Goal: Task Accomplishment & Management: Manage account settings

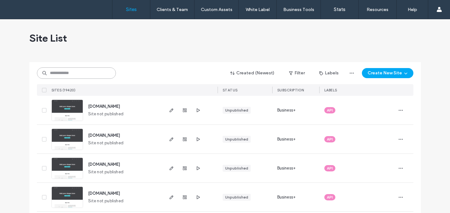
click at [62, 71] on input at bounding box center [76, 73] width 79 height 11
paste input "********"
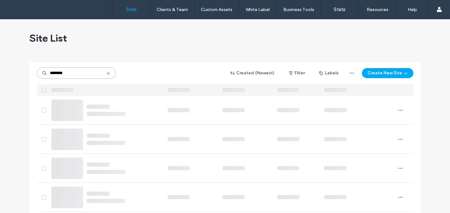
type input "********"
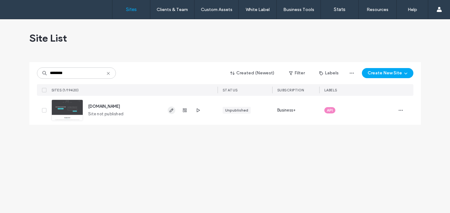
click at [174, 111] on span "button" at bounding box center [172, 111] width 8 height 8
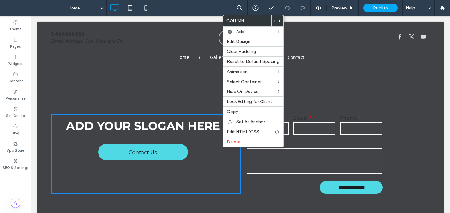
click at [152, 78] on section "**********" at bounding box center [240, 154] width 406 height 175
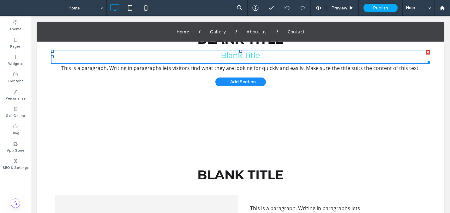
scroll to position [244, 0]
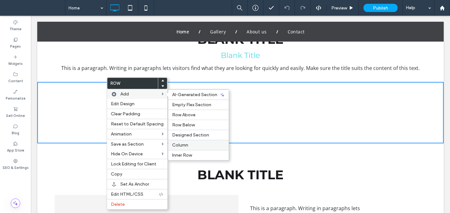
drag, startPoint x: 183, startPoint y: 145, endPoint x: 144, endPoint y: 129, distance: 42.2
click at [183, 145] on span "Column" at bounding box center [180, 145] width 16 height 5
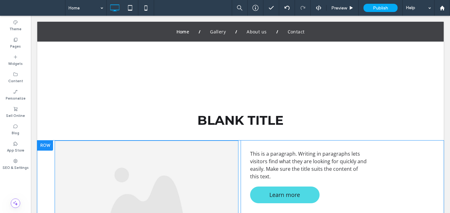
scroll to position [318, 0]
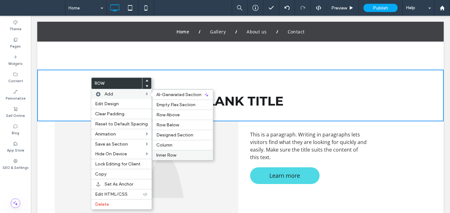
click at [171, 156] on span "Inner Row" at bounding box center [166, 155] width 20 height 5
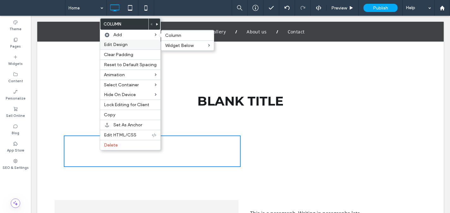
drag, startPoint x: 170, startPoint y: 34, endPoint x: 123, endPoint y: 42, distance: 48.1
click at [170, 34] on span "Column" at bounding box center [173, 35] width 16 height 5
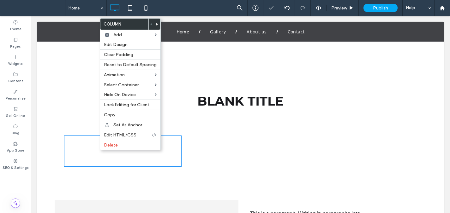
click at [79, 153] on div "Click To Paste Click To Paste" at bounding box center [123, 152] width 118 height 32
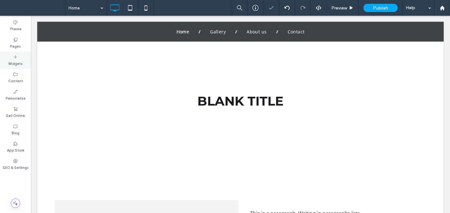
click at [19, 60] on label "Widgets" at bounding box center [15, 63] width 15 height 7
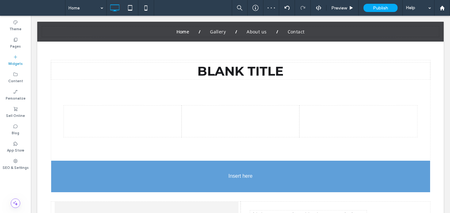
scroll to position [356, 0]
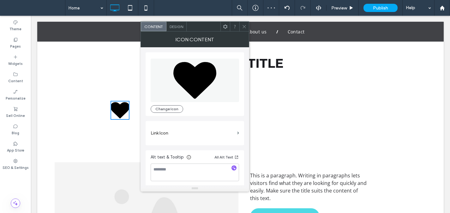
drag, startPoint x: 246, startPoint y: 26, endPoint x: 243, endPoint y: 27, distance: 3.4
click at [245, 27] on icon at bounding box center [244, 26] width 5 height 5
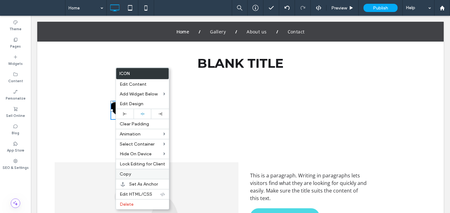
click at [133, 176] on label "Copy" at bounding box center [142, 174] width 45 height 5
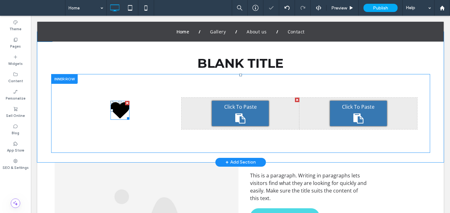
click at [239, 109] on span "Click To Paste" at bounding box center [240, 107] width 33 height 7
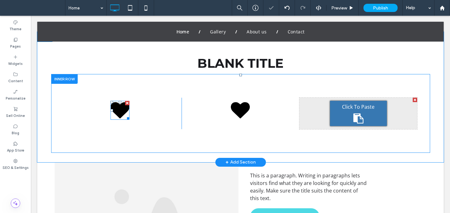
click at [349, 113] on div "Click To Paste" at bounding box center [358, 113] width 57 height 25
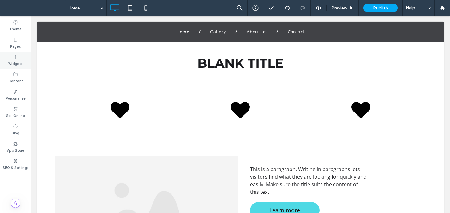
click at [19, 57] on div "Widgets" at bounding box center [15, 60] width 31 height 17
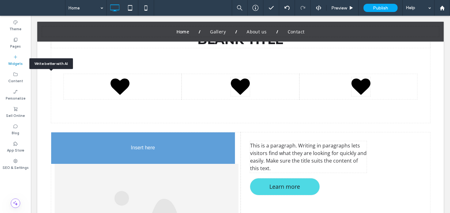
scroll to position [389, 0]
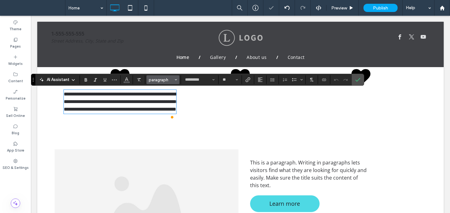
click at [169, 78] on span "paragraph" at bounding box center [161, 80] width 25 height 5
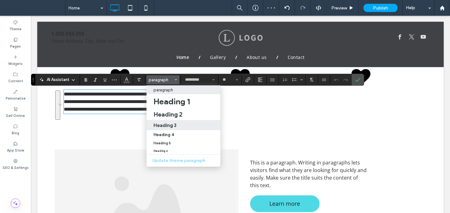
click at [167, 128] on label "Heading 3" at bounding box center [184, 125] width 74 height 10
type input "**********"
type input "**"
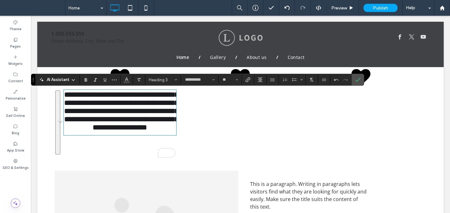
drag, startPoint x: 105, startPoint y: 116, endPoint x: 88, endPoint y: 113, distance: 16.4
click at [101, 116] on span "**********" at bounding box center [121, 111] width 114 height 40
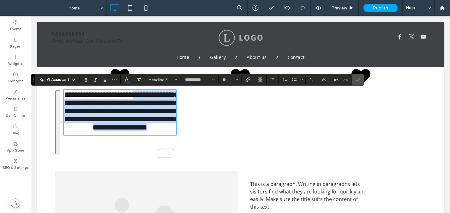
drag, startPoint x: 151, startPoint y: 99, endPoint x: 176, endPoint y: 162, distance: 68.6
click at [176, 162] on div "**********" at bounding box center [240, 101] width 379 height 121
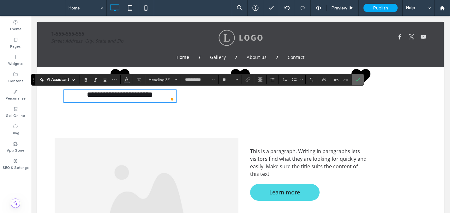
click at [357, 79] on icon "Confirm" at bounding box center [357, 79] width 5 height 5
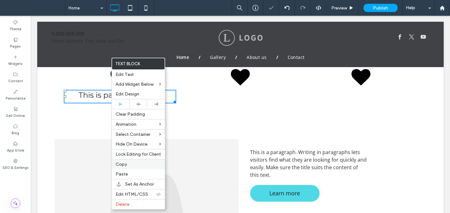
click at [128, 165] on label "Copy" at bounding box center [138, 164] width 45 height 5
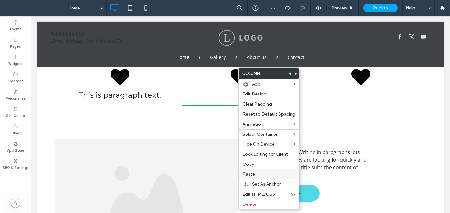
click at [263, 174] on label "Paste" at bounding box center [269, 174] width 53 height 5
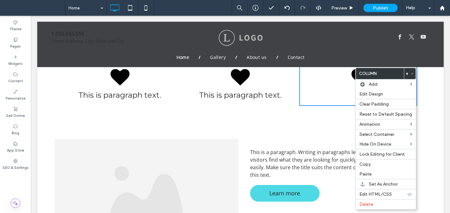
drag, startPoint x: 312, startPoint y: 113, endPoint x: 327, endPoint y: 112, distance: 14.9
click at [312, 113] on div "Click To Paste Click To Paste This is paragraph text. Click To Paste Click To P…" at bounding box center [240, 85] width 379 height 89
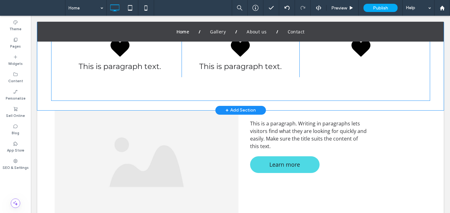
scroll to position [407, 0]
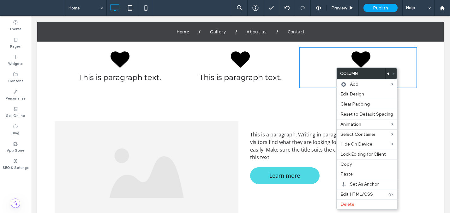
click at [280, 101] on div "Click To Paste Click To Paste This is paragraph text. Click To Paste Click To P…" at bounding box center [240, 67] width 379 height 89
click at [349, 172] on span "Paste" at bounding box center [348, 174] width 12 height 5
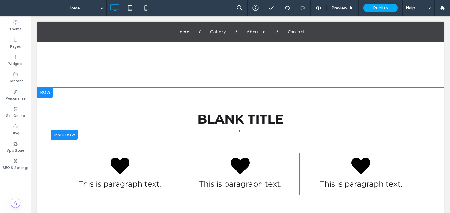
scroll to position [306, 0]
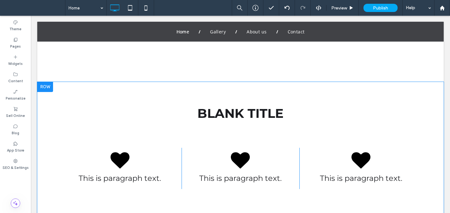
click at [43, 85] on div at bounding box center [45, 87] width 16 height 10
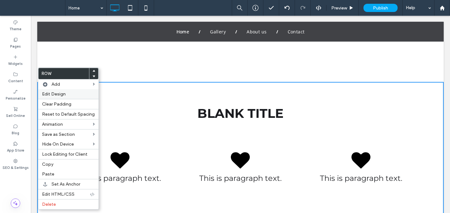
click at [53, 98] on div "Edit Design" at bounding box center [68, 94] width 60 height 10
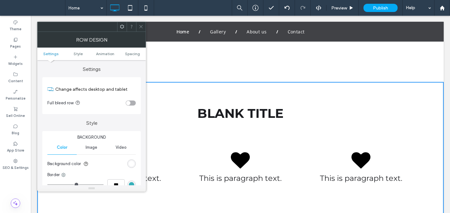
click at [92, 149] on span "Image" at bounding box center [92, 147] width 12 height 5
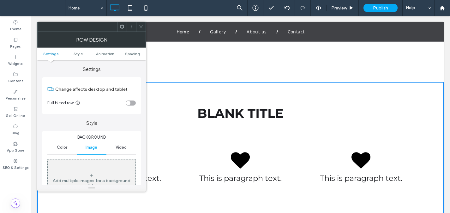
drag, startPoint x: 98, startPoint y: 168, endPoint x: 103, endPoint y: 168, distance: 4.7
click at [98, 168] on div "Add multiple images for a background slider" at bounding box center [92, 181] width 88 height 42
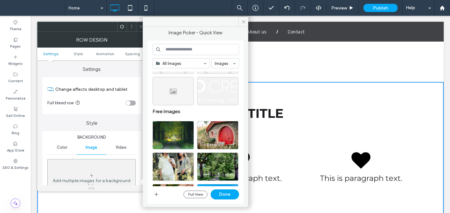
scroll to position [286, 0]
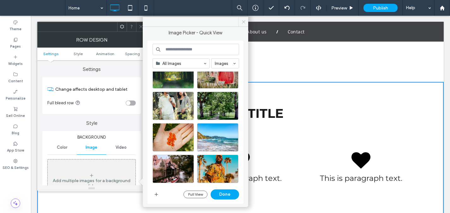
click at [242, 20] on icon at bounding box center [243, 22] width 5 height 5
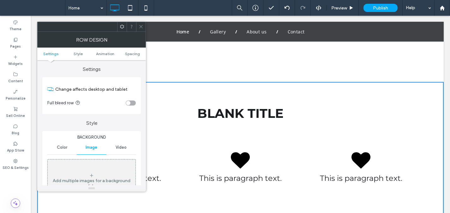
drag, startPoint x: 140, startPoint y: 25, endPoint x: 146, endPoint y: 60, distance: 35.8
click at [140, 25] on icon at bounding box center [141, 26] width 5 height 5
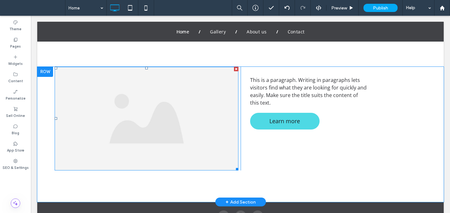
scroll to position [456, 0]
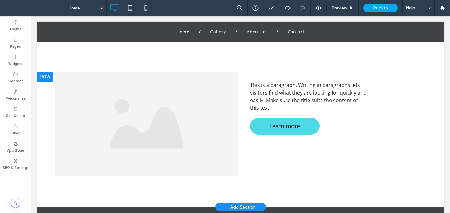
click at [48, 75] on div at bounding box center [45, 77] width 16 height 10
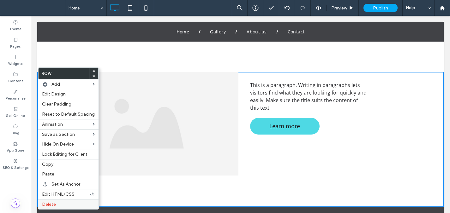
click at [57, 205] on label "Delete" at bounding box center [68, 204] width 53 height 5
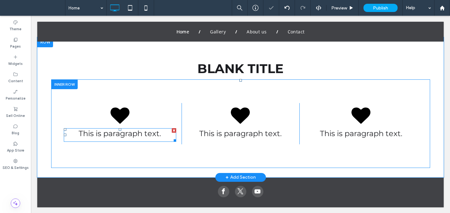
scroll to position [350, 0]
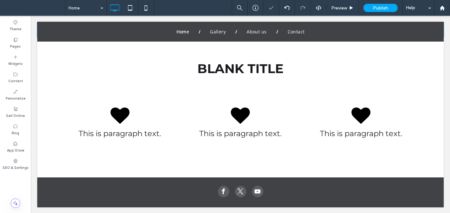
click at [48, 41] on div at bounding box center [240, 32] width 406 height 20
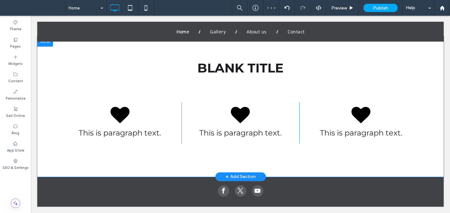
scroll to position [341, 0]
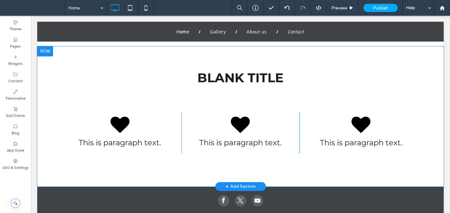
click at [49, 55] on div at bounding box center [45, 51] width 16 height 10
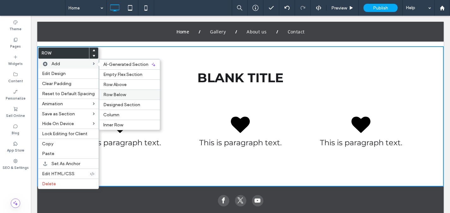
click at [114, 99] on div "Row Below" at bounding box center [129, 95] width 60 height 10
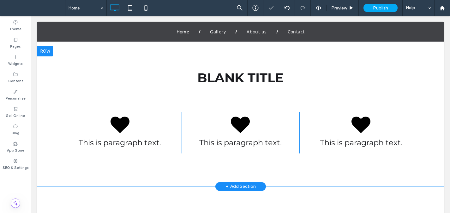
click at [50, 52] on div at bounding box center [45, 51] width 16 height 10
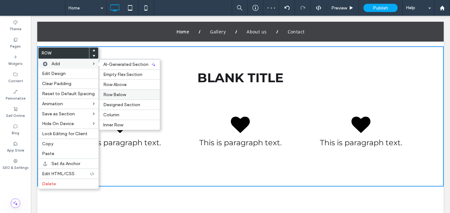
click at [122, 93] on span "Row Below" at bounding box center [114, 94] width 23 height 5
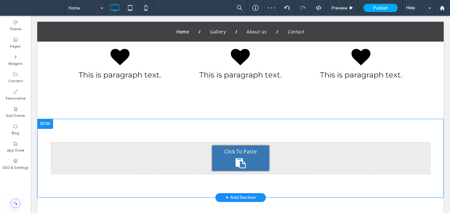
scroll to position [408, 0]
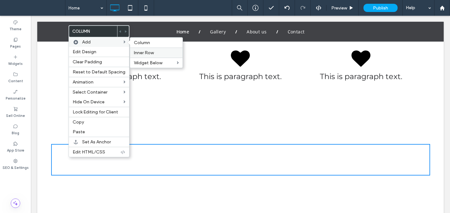
click at [143, 55] on span "Inner Row" at bounding box center [144, 52] width 20 height 5
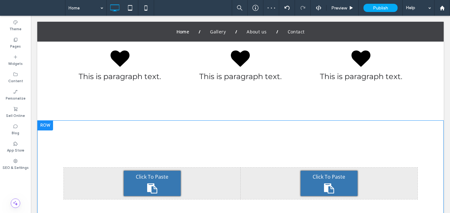
click at [49, 125] on div at bounding box center [45, 126] width 16 height 10
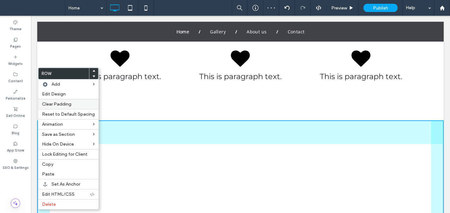
click at [63, 101] on div "Clear Padding" at bounding box center [68, 104] width 60 height 10
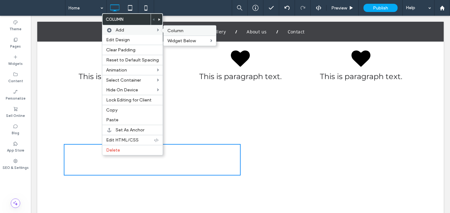
click at [184, 33] on label "Column" at bounding box center [189, 30] width 45 height 5
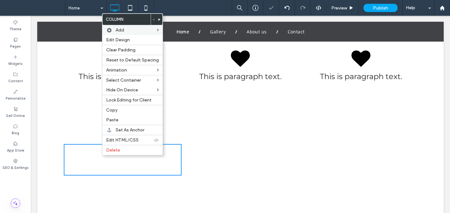
click at [80, 160] on div "Click To Paste Click To Paste" at bounding box center [123, 160] width 118 height 32
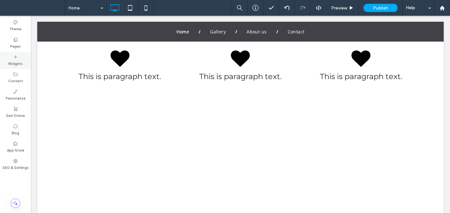
click at [15, 55] on icon at bounding box center [15, 57] width 5 height 5
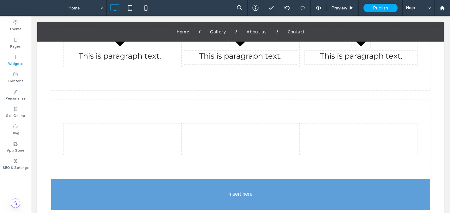
scroll to position [446, 0]
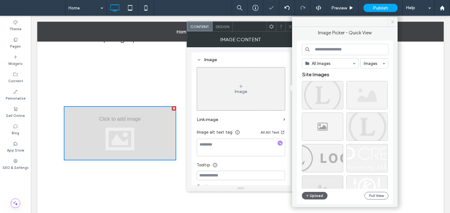
click at [392, 24] on icon at bounding box center [392, 22] width 5 height 5
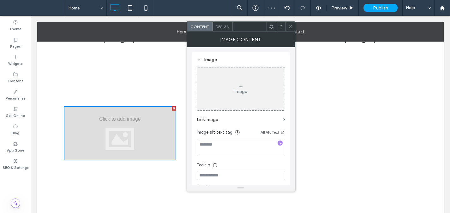
drag, startPoint x: 289, startPoint y: 28, endPoint x: 195, endPoint y: 39, distance: 94.0
click at [289, 28] on icon at bounding box center [290, 26] width 5 height 5
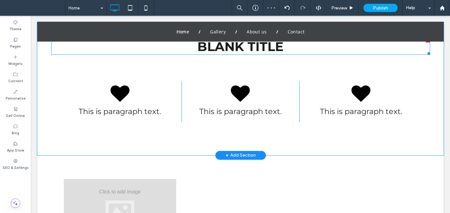
scroll to position [329, 0]
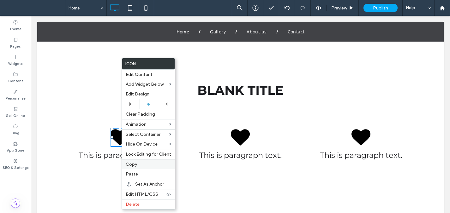
click at [150, 169] on div "Copy" at bounding box center [148, 164] width 53 height 10
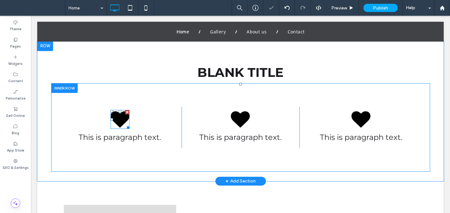
scroll to position [429, 0]
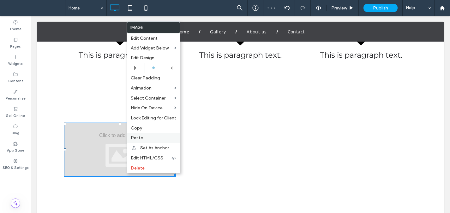
click at [151, 142] on div "Paste" at bounding box center [153, 138] width 53 height 10
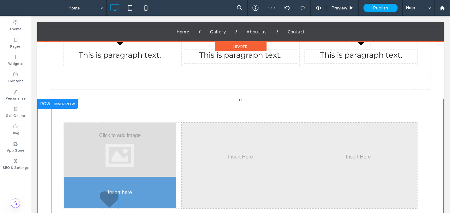
drag, startPoint x: 125, startPoint y: 171, endPoint x: 128, endPoint y: 200, distance: 28.8
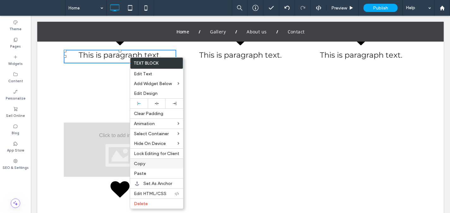
click at [153, 162] on label "Copy" at bounding box center [156, 163] width 45 height 5
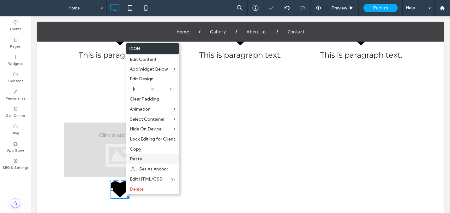
click at [151, 159] on label "Paste" at bounding box center [152, 159] width 45 height 5
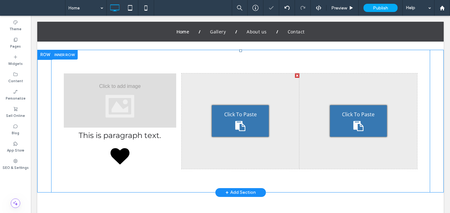
scroll to position [479, 0]
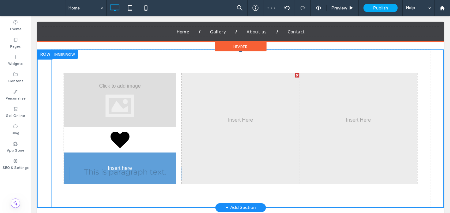
drag, startPoint x: 132, startPoint y: 140, endPoint x: 138, endPoint y: 177, distance: 37.3
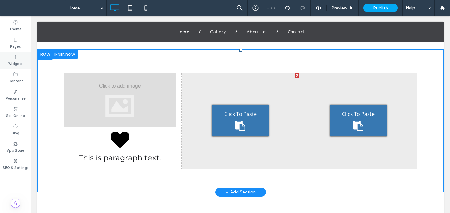
click at [19, 59] on div "Widgets" at bounding box center [15, 60] width 31 height 17
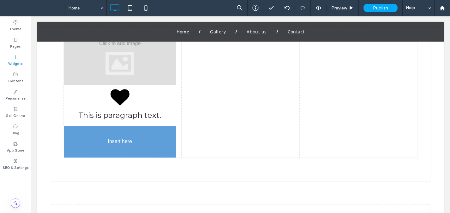
scroll to position [523, 0]
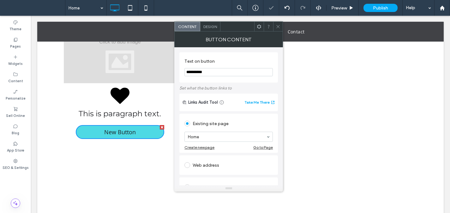
drag, startPoint x: 280, startPoint y: 28, endPoint x: 280, endPoint y: 86, distance: 58.4
click at [280, 28] on icon at bounding box center [278, 26] width 5 height 5
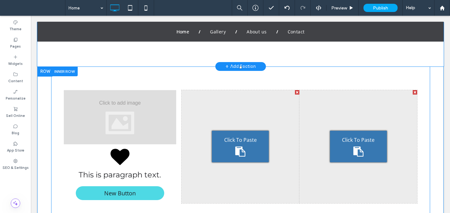
scroll to position [436, 0]
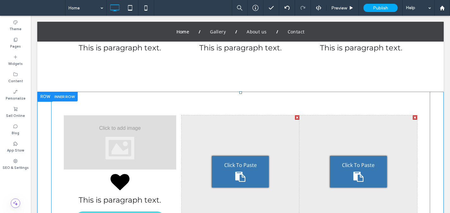
click at [47, 95] on div at bounding box center [45, 97] width 16 height 10
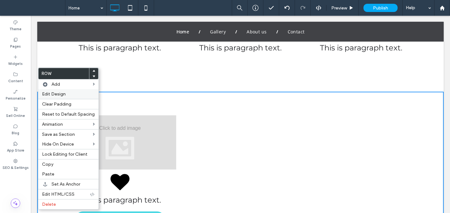
click at [51, 93] on span "Edit Design" at bounding box center [54, 94] width 24 height 5
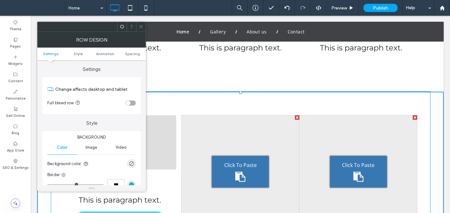
click at [130, 103] on div "toggle" at bounding box center [128, 103] width 4 height 4
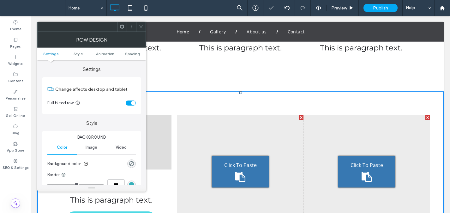
click at [133, 50] on ul "Settings Style Animation Spacing" at bounding box center [91, 54] width 109 height 13
click at [132, 54] on span "Spacing" at bounding box center [132, 53] width 15 height 5
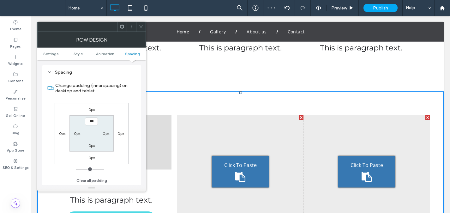
drag, startPoint x: 51, startPoint y: 53, endPoint x: 107, endPoint y: 79, distance: 61.7
click at [51, 53] on span "Settings" at bounding box center [50, 53] width 15 height 5
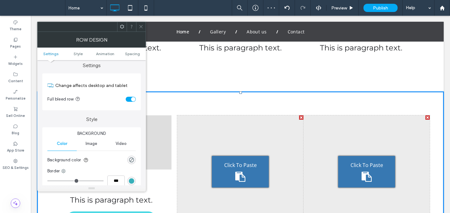
scroll to position [0, 0]
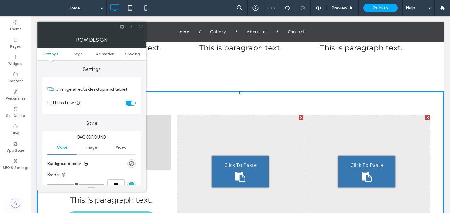
click at [135, 104] on div "Change affects desktop and tablet Full bleed row" at bounding box center [91, 95] width 99 height 37
click at [132, 105] on div "toggle" at bounding box center [133, 103] width 4 height 4
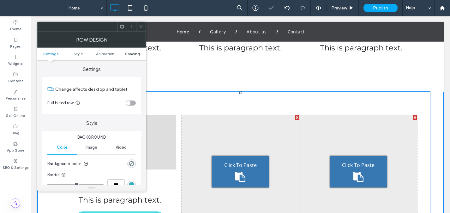
click at [133, 51] on span "Spacing" at bounding box center [132, 53] width 15 height 5
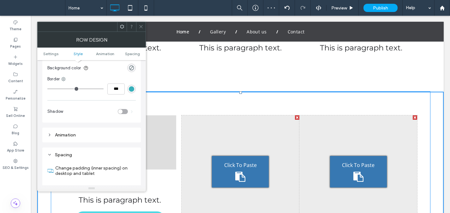
scroll to position [96, 0]
click at [134, 66] on div "rgba(0, 0, 0, 0)" at bounding box center [131, 68] width 9 height 9
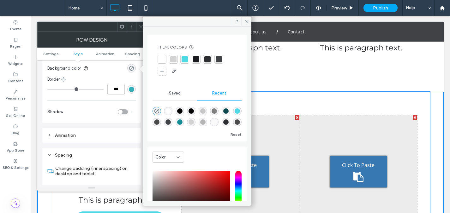
click at [195, 60] on div at bounding box center [196, 59] width 6 height 6
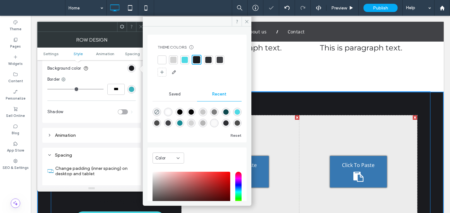
drag, startPoint x: 246, startPoint y: 22, endPoint x: 183, endPoint y: 14, distance: 63.4
click at [245, 22] on icon at bounding box center [246, 21] width 5 height 5
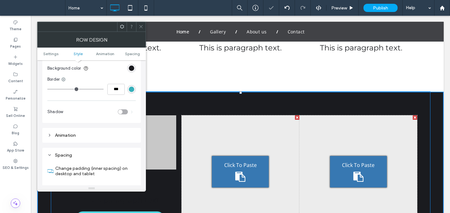
drag, startPoint x: 141, startPoint y: 24, endPoint x: 145, endPoint y: 37, distance: 13.2
click at [141, 25] on icon at bounding box center [141, 26] width 5 height 5
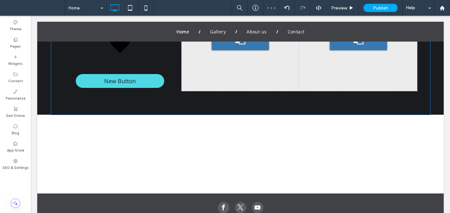
scroll to position [591, 0]
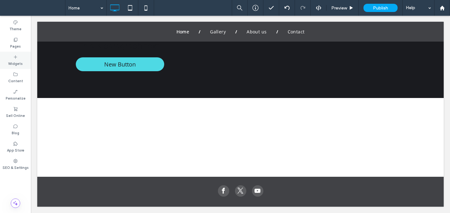
click at [18, 56] on div "Widgets" at bounding box center [15, 60] width 31 height 17
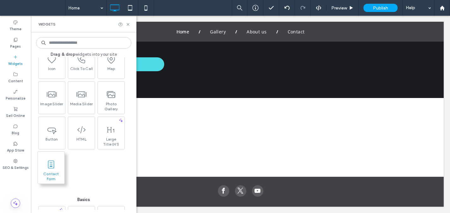
scroll to position [153, 0]
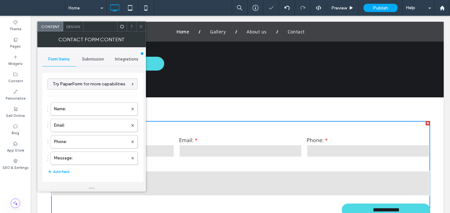
drag, startPoint x: 140, startPoint y: 27, endPoint x: 144, endPoint y: 27, distance: 3.8
click at [140, 27] on use at bounding box center [140, 26] width 3 height 3
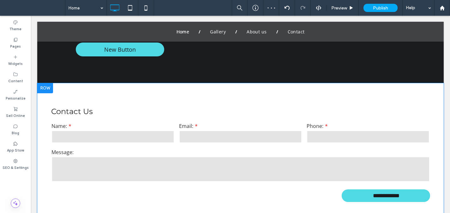
scroll to position [638, 0]
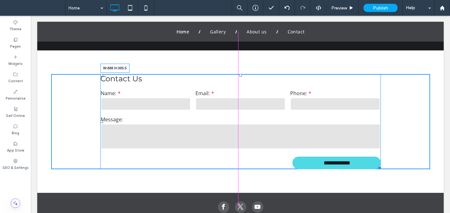
drag, startPoint x: 425, startPoint y: 170, endPoint x: 377, endPoint y: 169, distance: 48.0
click at [377, 169] on div at bounding box center [378, 167] width 5 height 5
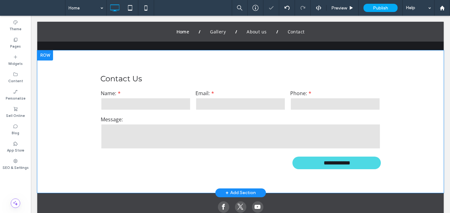
click at [43, 57] on div at bounding box center [45, 56] width 16 height 10
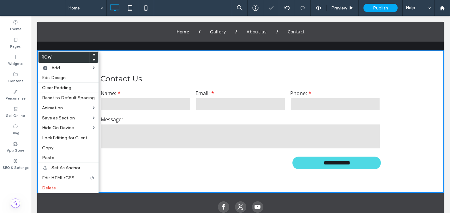
click at [93, 61] on use at bounding box center [94, 60] width 3 height 2
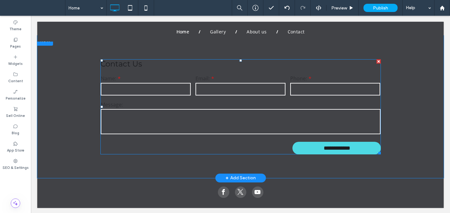
scroll to position [656, 0]
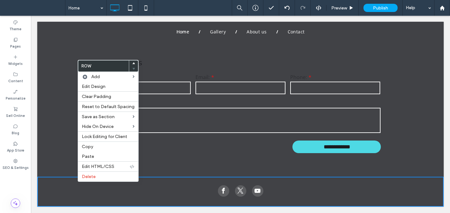
click at [42, 127] on div "**********" at bounding box center [240, 105] width 406 height 143
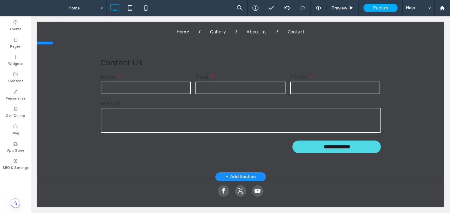
click at [236, 174] on div "+ Add Section" at bounding box center [240, 177] width 30 height 7
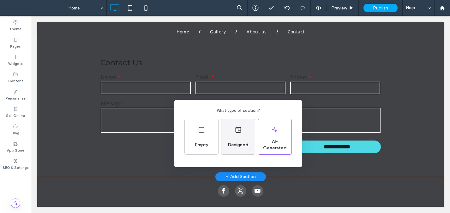
click at [241, 135] on div "Designed" at bounding box center [237, 136] width 33 height 35
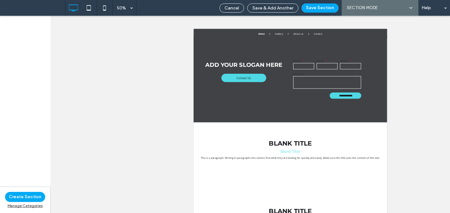
scroll to position [22, 0]
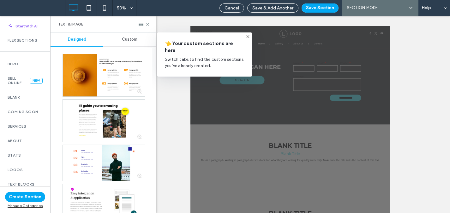
click at [247, 36] on icon at bounding box center [247, 36] width 5 height 5
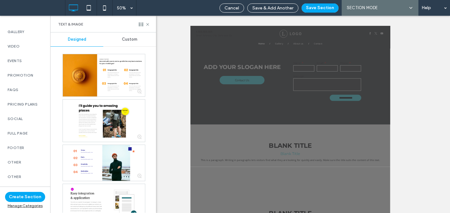
scroll to position [299, 0]
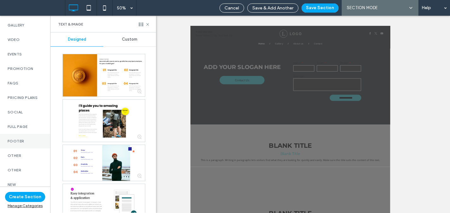
click at [20, 141] on label "Footer" at bounding box center [25, 141] width 35 height 4
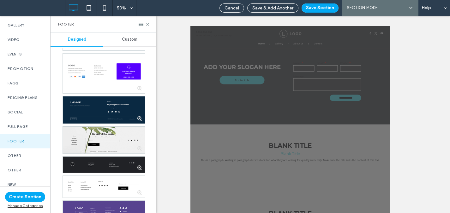
scroll to position [51, 0]
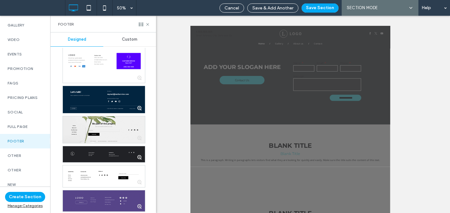
click at [109, 196] on div at bounding box center [104, 201] width 82 height 21
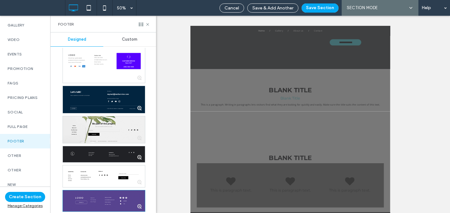
scroll to position [135, 0]
click at [321, 8] on button "Save Section" at bounding box center [320, 7] width 37 height 9
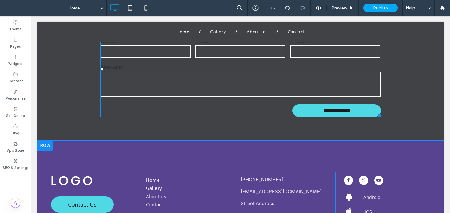
scroll to position [770, 0]
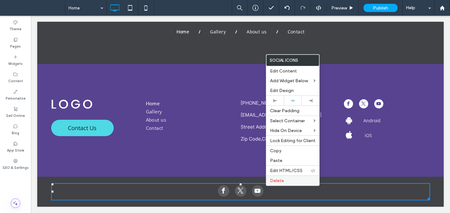
click at [285, 180] on label "Delete" at bounding box center [292, 180] width 45 height 5
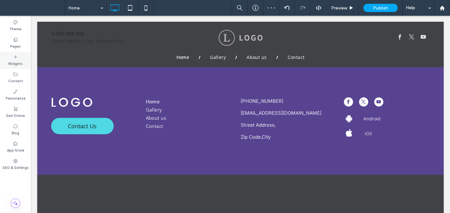
click at [11, 57] on div "Widgets" at bounding box center [15, 60] width 31 height 17
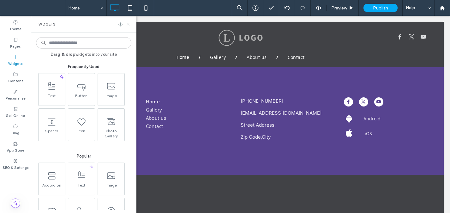
click at [127, 23] on use at bounding box center [128, 24] width 3 height 3
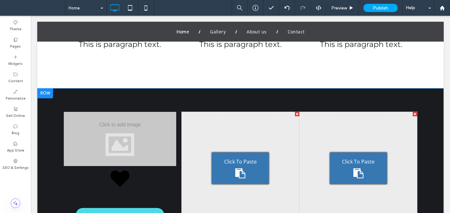
scroll to position [435, 0]
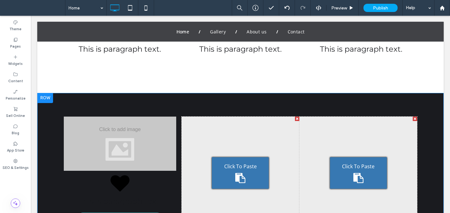
click at [44, 98] on div at bounding box center [45, 98] width 16 height 10
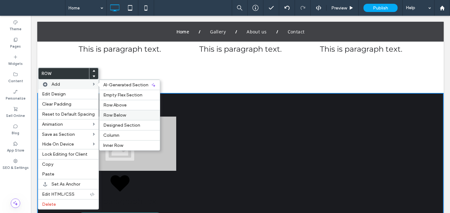
drag, startPoint x: 122, startPoint y: 114, endPoint x: 68, endPoint y: 114, distance: 53.7
click at [122, 114] on span "Row Below" at bounding box center [114, 115] width 23 height 5
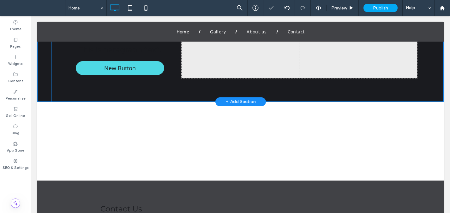
scroll to position [590, 0]
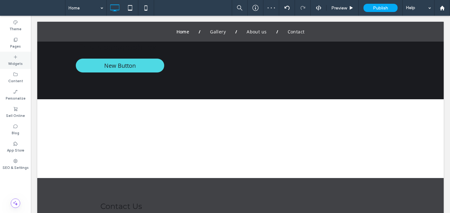
click at [20, 63] on label "Widgets" at bounding box center [15, 63] width 15 height 7
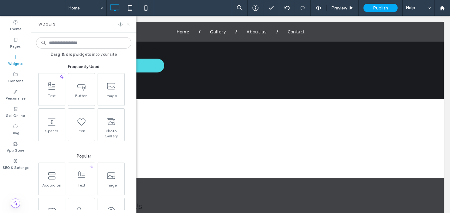
click at [128, 23] on icon at bounding box center [128, 24] width 5 height 5
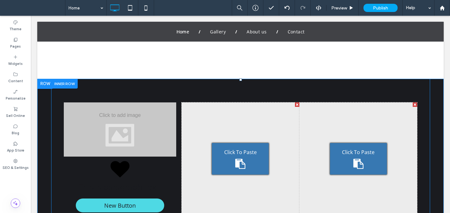
scroll to position [451, 0]
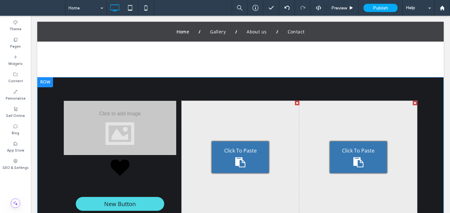
click at [40, 83] on div at bounding box center [45, 82] width 16 height 10
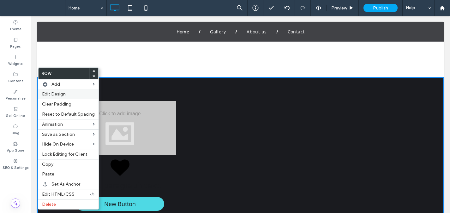
click at [51, 94] on span "Edit Design" at bounding box center [54, 94] width 24 height 5
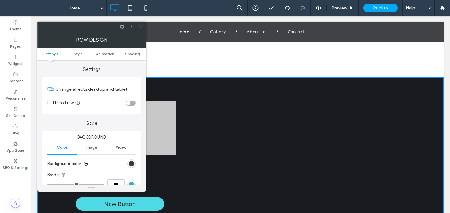
click at [131, 162] on div "rgb(26, 27, 31)" at bounding box center [131, 163] width 5 height 5
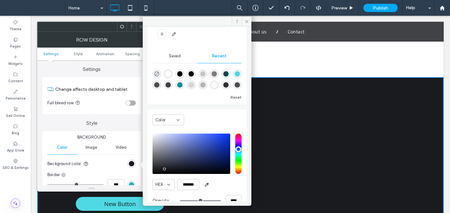
scroll to position [39, 0]
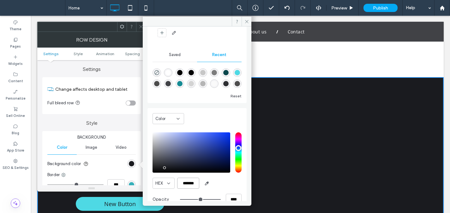
drag, startPoint x: 195, startPoint y: 184, endPoint x: 190, endPoint y: 181, distance: 6.1
click at [195, 184] on input "*******" at bounding box center [188, 183] width 22 height 11
paste input "******"
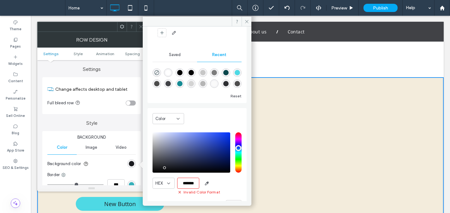
scroll to position [39, 0]
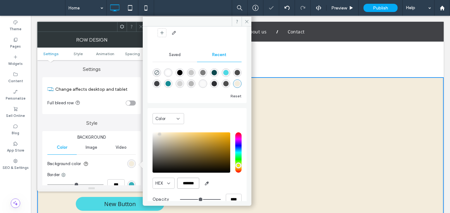
type input "*******"
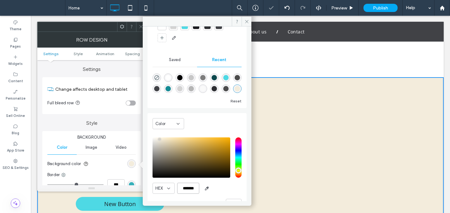
scroll to position [27, 0]
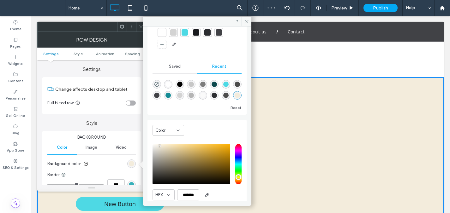
click at [175, 68] on span "Saved" at bounding box center [175, 66] width 12 height 5
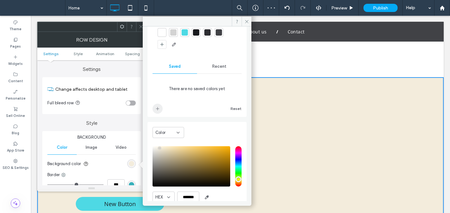
click at [155, 109] on span "add color" at bounding box center [158, 109] width 10 height 10
click at [248, 21] on icon at bounding box center [246, 21] width 5 height 5
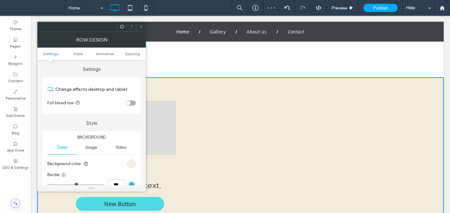
drag, startPoint x: 141, startPoint y: 26, endPoint x: 142, endPoint y: 34, distance: 7.9
click at [141, 26] on icon at bounding box center [141, 26] width 5 height 5
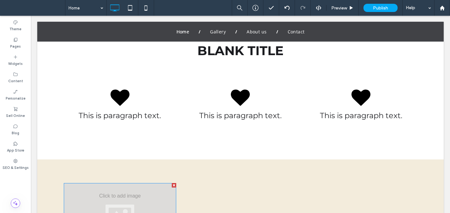
scroll to position [365, 0]
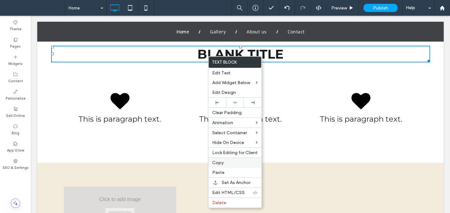
drag, startPoint x: 228, startPoint y: 165, endPoint x: 219, endPoint y: 165, distance: 9.5
click at [228, 165] on label "Copy" at bounding box center [234, 162] width 45 height 5
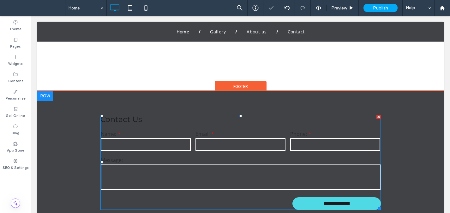
scroll to position [674, 0]
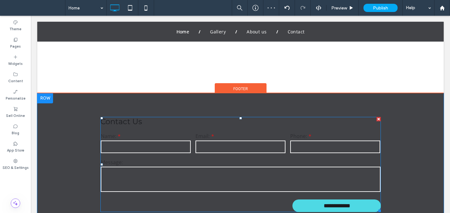
click at [158, 134] on label "Name:" at bounding box center [146, 136] width 90 height 7
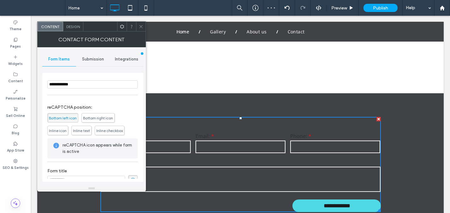
scroll to position [128, 0]
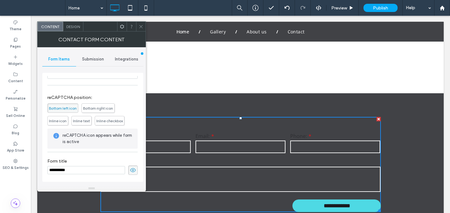
click at [130, 171] on use at bounding box center [133, 171] width 6 height 4
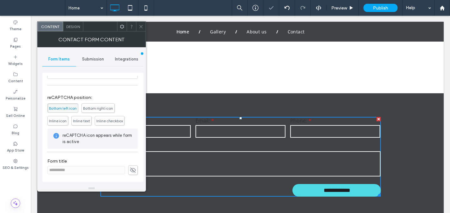
click at [142, 27] on use at bounding box center [140, 26] width 3 height 3
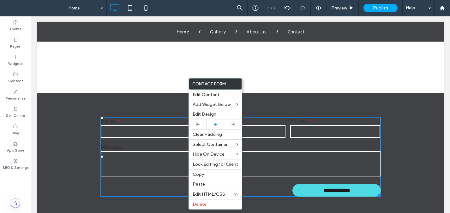
drag, startPoint x: 188, startPoint y: 122, endPoint x: 225, endPoint y: 137, distance: 40.2
click at [218, 185] on label "Paste" at bounding box center [215, 184] width 45 height 5
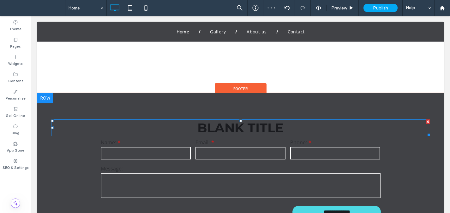
click at [225, 132] on span "Blank Title" at bounding box center [240, 127] width 86 height 15
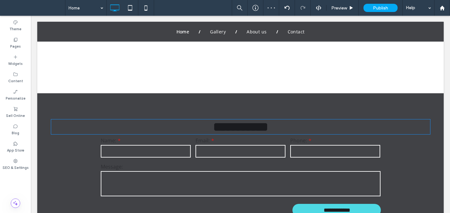
type input "**********"
type input "**"
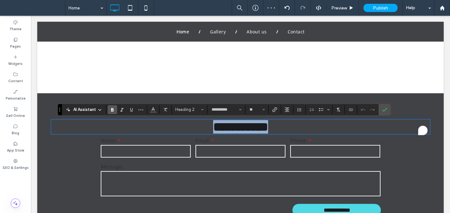
click at [293, 131] on h2 "**********" at bounding box center [240, 127] width 379 height 14
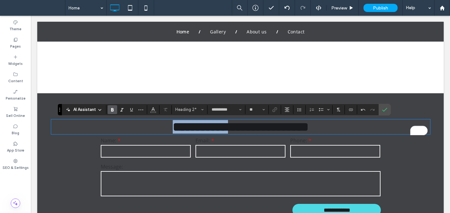
drag, startPoint x: 213, startPoint y: 126, endPoint x: 126, endPoint y: 120, distance: 87.0
click at [126, 120] on div "**********" at bounding box center [240, 167] width 379 height 100
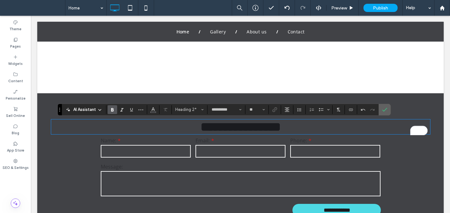
click at [386, 110] on icon "Confirm" at bounding box center [384, 109] width 5 height 5
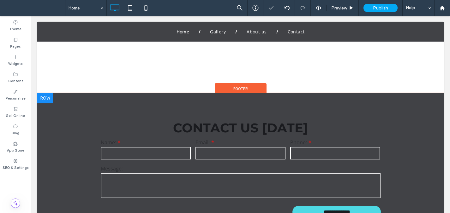
click at [45, 96] on div at bounding box center [45, 98] width 16 height 10
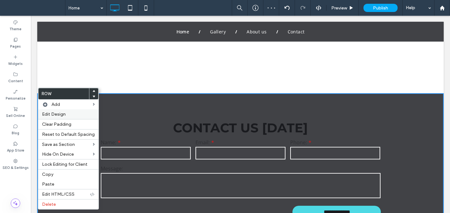
click at [62, 114] on span "Edit Design" at bounding box center [54, 114] width 24 height 5
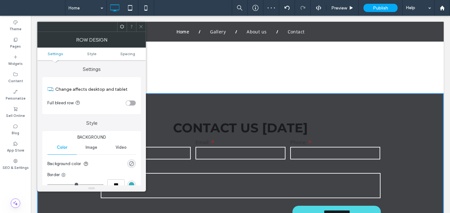
click at [131, 163] on div "rgba(0, 0, 0, 0)" at bounding box center [131, 163] width 5 height 5
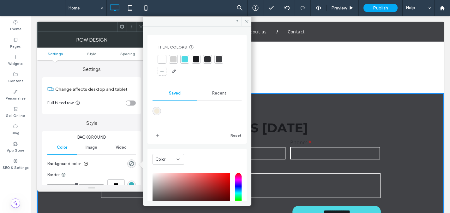
click at [154, 113] on div "rgba(243,236,220,1)" at bounding box center [156, 111] width 5 height 5
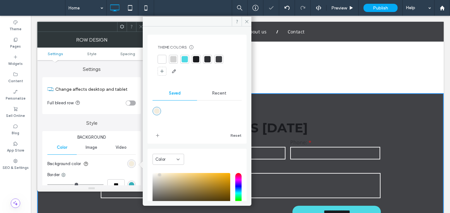
type input "*******"
type input "***"
type input "****"
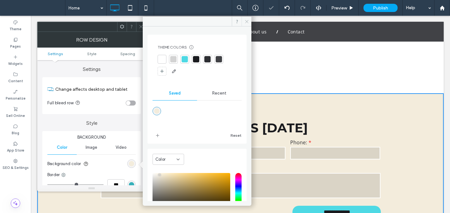
drag, startPoint x: 246, startPoint y: 20, endPoint x: 243, endPoint y: 20, distance: 3.2
click at [243, 20] on span at bounding box center [247, 21] width 10 height 9
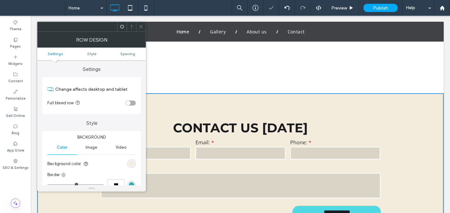
click at [137, 27] on div at bounding box center [140, 26] width 9 height 9
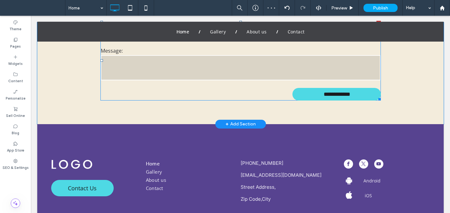
scroll to position [828, 0]
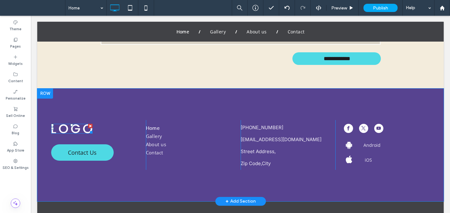
click at [82, 134] on img at bounding box center [72, 129] width 42 height 10
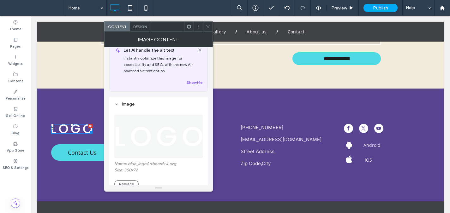
scroll to position [42, 0]
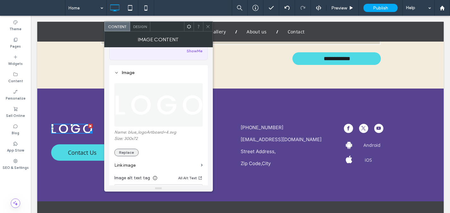
click at [133, 151] on button "Replace" at bounding box center [126, 153] width 24 height 8
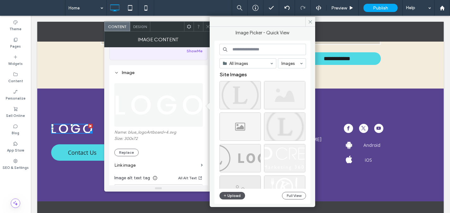
click at [241, 197] on button "Upload" at bounding box center [232, 196] width 26 height 8
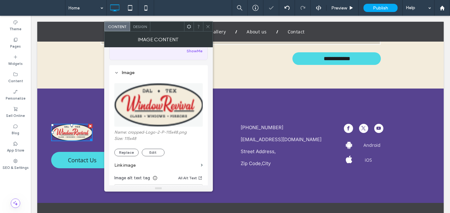
drag, startPoint x: 209, startPoint y: 27, endPoint x: 151, endPoint y: 77, distance: 76.6
click at [208, 27] on icon at bounding box center [208, 26] width 5 height 5
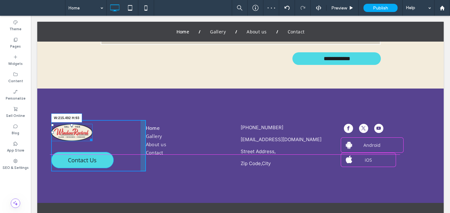
drag, startPoint x: 88, startPoint y: 140, endPoint x: 125, endPoint y: 150, distance: 38.5
click at [125, 150] on div "W:215.492 H:93 Contact Us Click To Paste" at bounding box center [98, 145] width 95 height 51
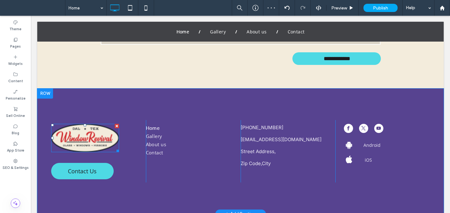
drag, startPoint x: 187, startPoint y: 180, endPoint x: 181, endPoint y: 184, distance: 7.0
click at [187, 180] on div "Home Gallery About us Contact Click To Paste" at bounding box center [193, 151] width 95 height 63
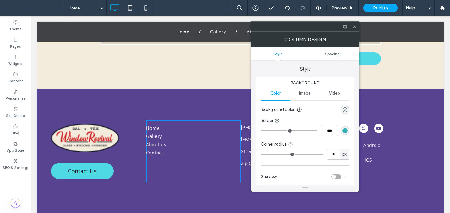
drag, startPoint x: 354, startPoint y: 27, endPoint x: 261, endPoint y: 65, distance: 100.7
click at [354, 27] on icon at bounding box center [354, 26] width 5 height 5
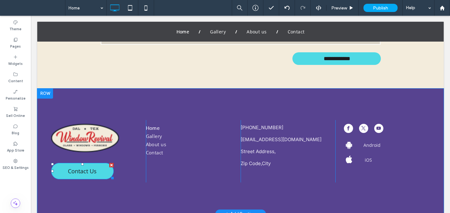
click at [110, 166] on div at bounding box center [111, 165] width 4 height 4
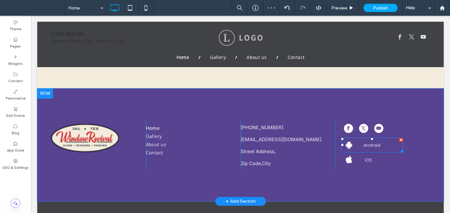
click at [399, 141] on div at bounding box center [401, 140] width 4 height 4
drag, startPoint x: 390, startPoint y: 136, endPoint x: 396, endPoint y: 181, distance: 45.8
click at [391, 136] on div at bounding box center [393, 134] width 4 height 4
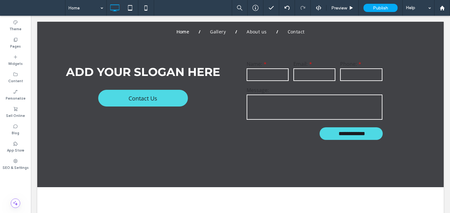
scroll to position [0, 0]
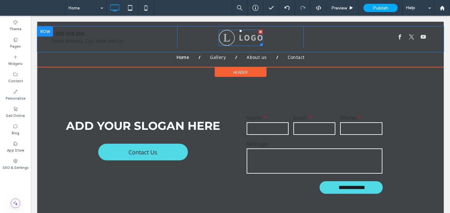
click at [236, 36] on img at bounding box center [241, 38] width 44 height 16
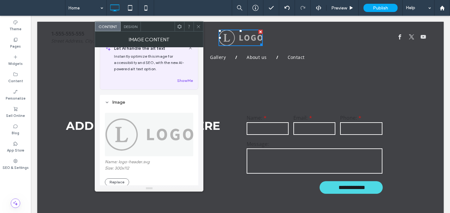
scroll to position [40, 0]
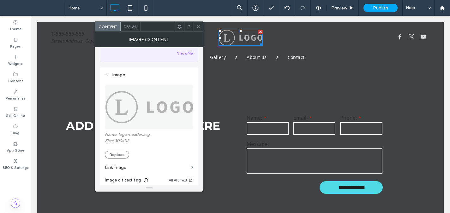
click at [125, 160] on section "Link image" at bounding box center [149, 168] width 88 height 18
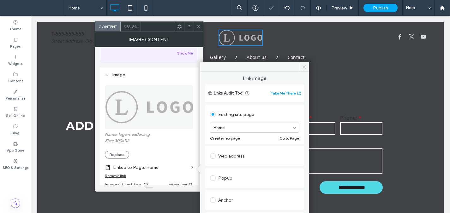
click at [306, 65] on icon at bounding box center [304, 67] width 5 height 5
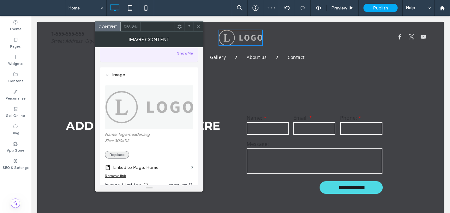
click at [119, 156] on button "Replace" at bounding box center [117, 155] width 24 height 8
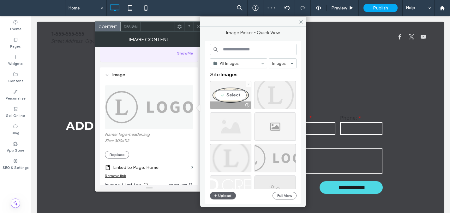
click at [229, 95] on div "Select" at bounding box center [230, 95] width 41 height 28
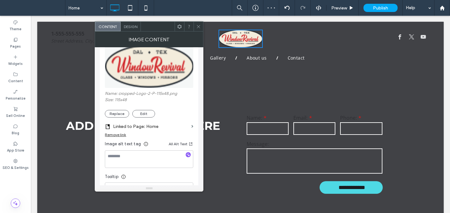
scroll to position [83, 0]
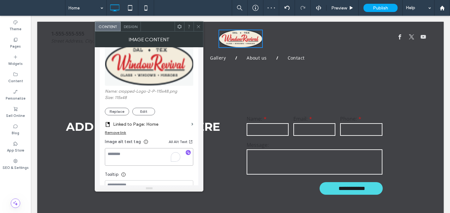
click at [153, 155] on textarea "To enrich screen reader interactions, please activate Accessibility in Grammarl…" at bounding box center [149, 157] width 88 height 18
click at [126, 156] on textarea "**********" at bounding box center [149, 157] width 88 height 18
click at [154, 156] on textarea "**********" at bounding box center [149, 157] width 88 height 18
type textarea "**********"
click at [202, 26] on div at bounding box center [198, 26] width 9 height 9
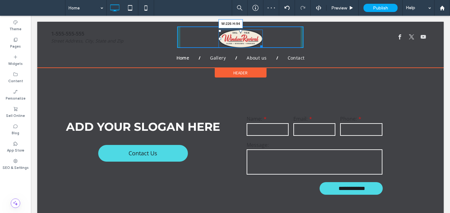
drag, startPoint x: 259, startPoint y: 47, endPoint x: 293, endPoint y: 79, distance: 46.5
click at [263, 48] on div "W:226 H:94" at bounding box center [241, 39] width 44 height 18
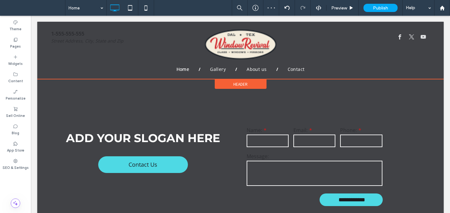
click at [235, 85] on span "Header" at bounding box center [240, 84] width 14 height 5
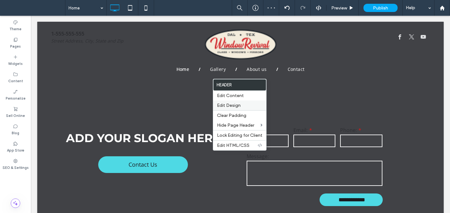
click at [248, 106] on label "Edit Design" at bounding box center [239, 105] width 45 height 5
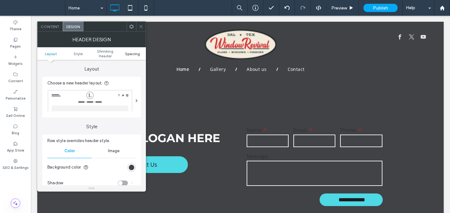
click at [129, 54] on span "Spacing" at bounding box center [132, 53] width 15 height 5
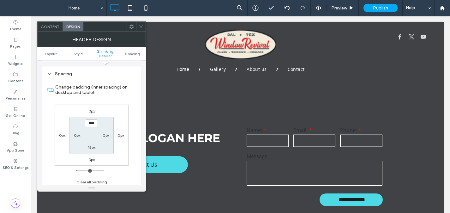
scroll to position [216, 0]
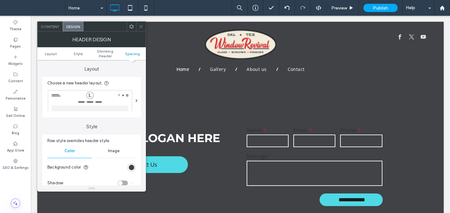
scroll to position [216, 0]
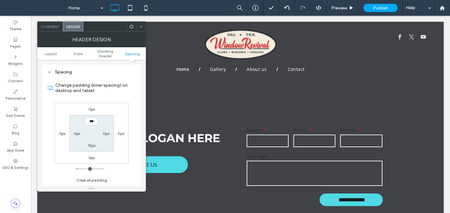
type input "***"
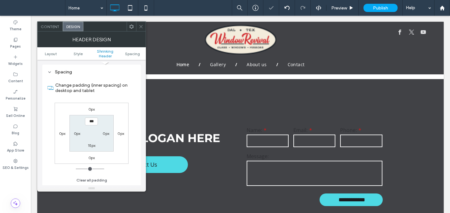
scroll to position [215, 0]
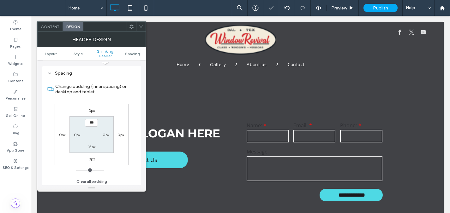
click at [93, 147] on label "15px" at bounding box center [92, 147] width 8 height 5
type input "**"
click at [93, 147] on input "****" at bounding box center [91, 147] width 13 height 8
type input "***"
type input "*"
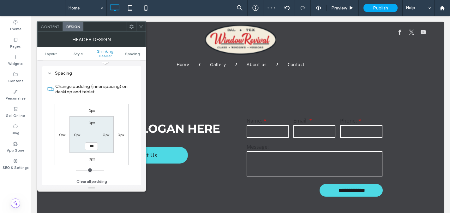
click at [142, 26] on icon at bounding box center [141, 26] width 5 height 5
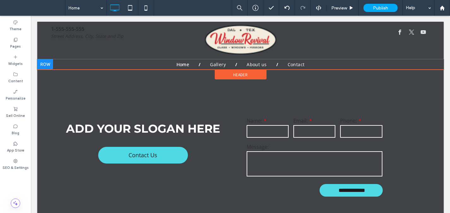
click at [46, 64] on div at bounding box center [45, 64] width 16 height 10
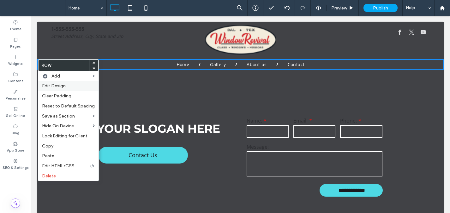
click at [59, 85] on span "Edit Design" at bounding box center [54, 85] width 24 height 5
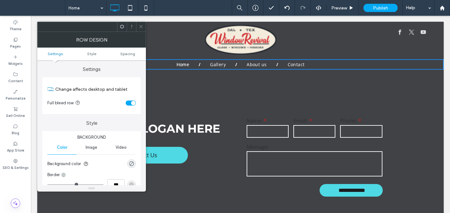
click at [129, 56] on ul "Settings Style Spacing" at bounding box center [91, 54] width 109 height 13
click at [129, 54] on span "Spacing" at bounding box center [127, 53] width 15 height 5
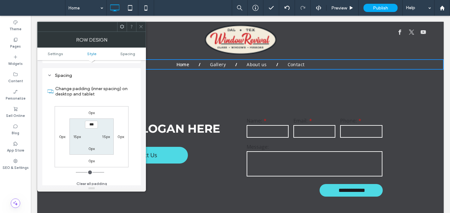
scroll to position [159, 0]
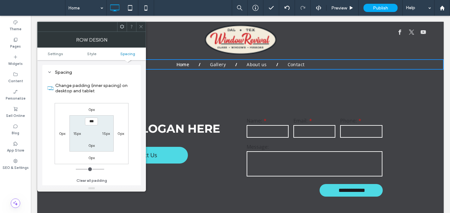
click at [93, 145] on label "0px" at bounding box center [91, 145] width 7 height 5
drag, startPoint x: 89, startPoint y: 147, endPoint x: 96, endPoint y: 148, distance: 7.3
click at [89, 147] on input "***" at bounding box center [91, 146] width 13 height 8
type input "***"
type input "*"
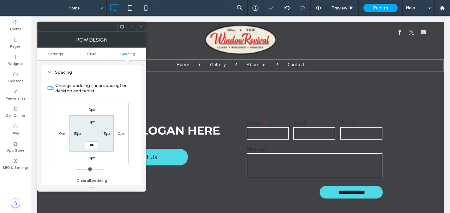
click at [140, 27] on icon at bounding box center [141, 26] width 5 height 5
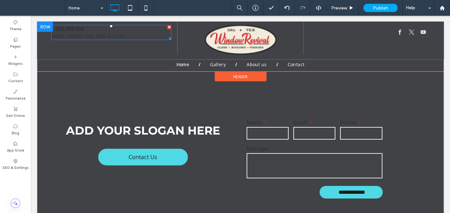
click at [168, 27] on div at bounding box center [169, 27] width 4 height 4
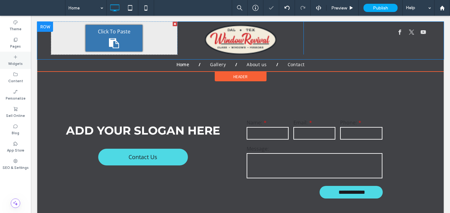
click at [19, 55] on div "Widgets" at bounding box center [15, 60] width 31 height 17
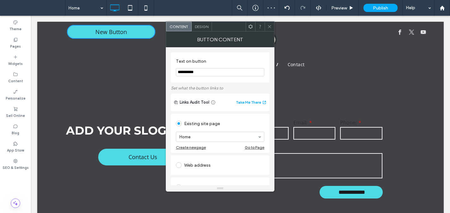
drag, startPoint x: 268, startPoint y: 26, endPoint x: 255, endPoint y: 46, distance: 24.0
click at [267, 26] on icon at bounding box center [269, 26] width 5 height 5
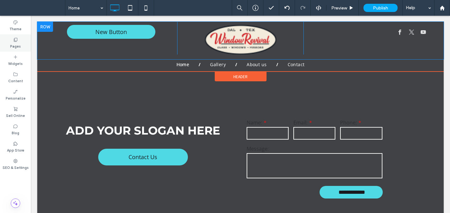
click at [17, 40] on icon at bounding box center [15, 39] width 5 height 5
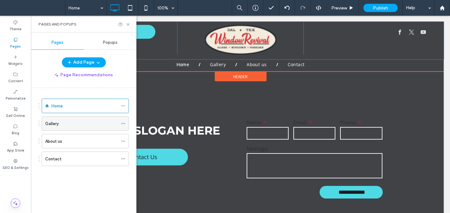
click at [122, 123] on icon at bounding box center [123, 124] width 4 height 4
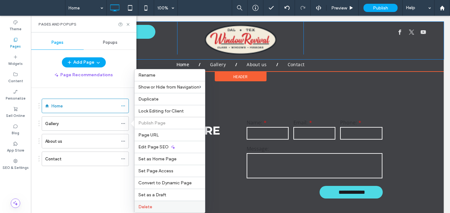
click at [153, 203] on div "Delete" at bounding box center [170, 207] width 70 height 12
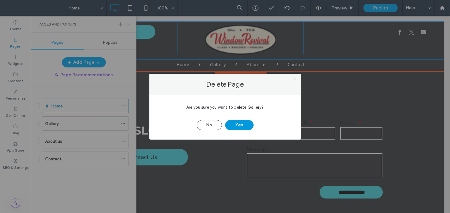
drag, startPoint x: 246, startPoint y: 126, endPoint x: 237, endPoint y: 127, distance: 8.5
click at [245, 126] on button "Yes" at bounding box center [239, 125] width 28 height 10
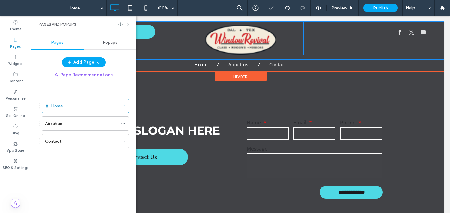
drag, startPoint x: 122, startPoint y: 124, endPoint x: 130, endPoint y: 129, distance: 9.2
click at [122, 124] on icon at bounding box center [123, 124] width 4 height 4
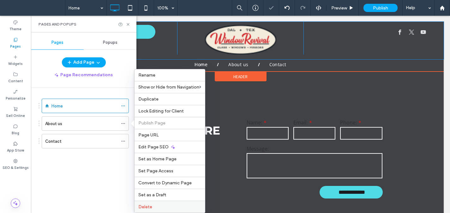
click at [170, 206] on label "Delete" at bounding box center [169, 207] width 63 height 5
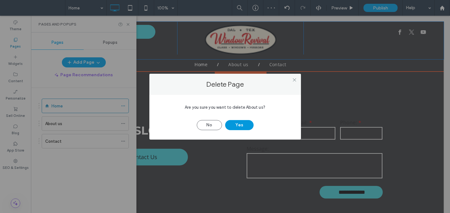
drag, startPoint x: 246, startPoint y: 127, endPoint x: 231, endPoint y: 128, distance: 14.9
click at [246, 127] on button "Yes" at bounding box center [239, 125] width 28 height 10
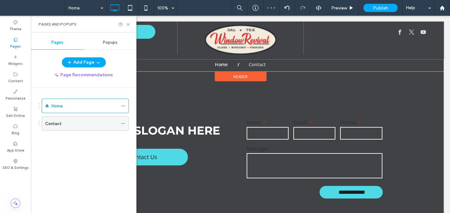
click at [122, 122] on icon at bounding box center [123, 124] width 4 height 4
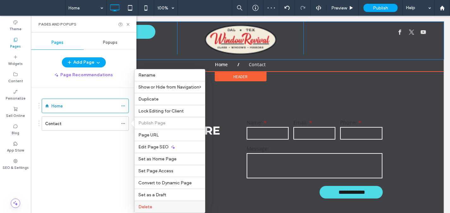
click at [159, 205] on label "Delete" at bounding box center [169, 207] width 63 height 5
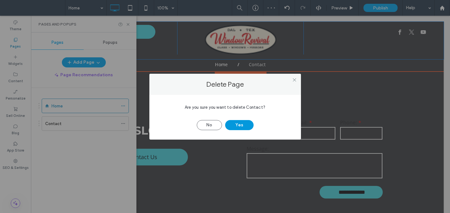
click at [234, 127] on button "Yes" at bounding box center [239, 125] width 28 height 10
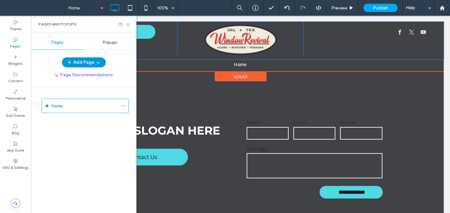
click at [79, 61] on button "Add Page" at bounding box center [84, 62] width 44 height 10
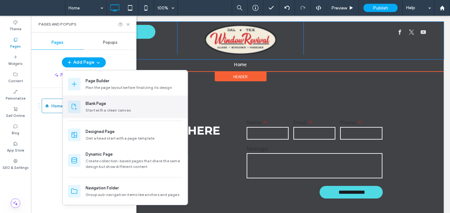
click at [99, 105] on div "Blank Page" at bounding box center [96, 104] width 21 height 6
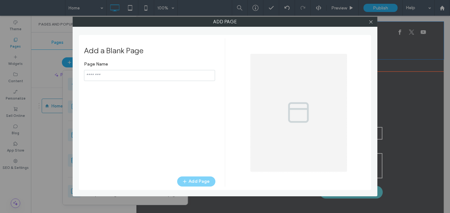
type input "**********"
drag, startPoint x: 126, startPoint y: 77, endPoint x: 79, endPoint y: 75, distance: 46.8
click at [79, 74] on div "Add a Blank Page Page Name Add Page" at bounding box center [225, 112] width 292 height 155
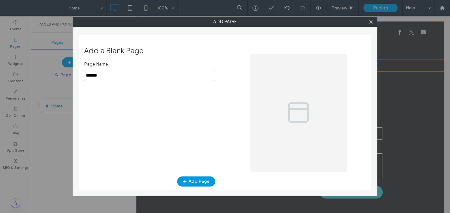
type input "*******"
click at [200, 184] on button "Add Page" at bounding box center [196, 182] width 38 height 10
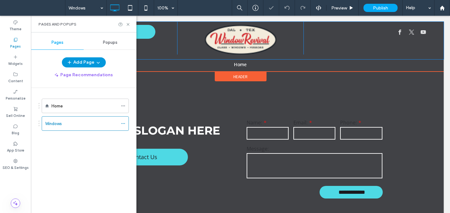
click at [82, 59] on button "Add Page" at bounding box center [84, 62] width 44 height 10
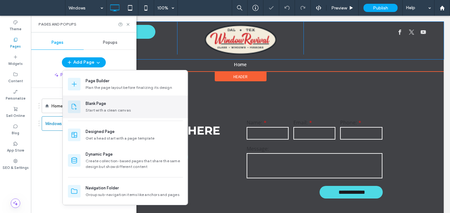
click at [103, 109] on div "Start with a clean canvas" at bounding box center [134, 111] width 97 height 6
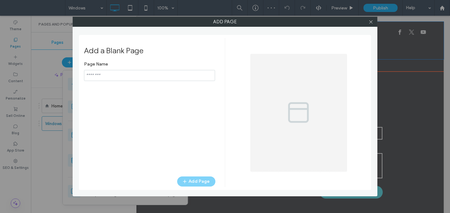
type input "**********"
drag, startPoint x: 82, startPoint y: 77, endPoint x: 69, endPoint y: 76, distance: 12.7
click at [69, 76] on div "Add Page Add a Blank Page Page Name Add Page" at bounding box center [225, 106] width 450 height 213
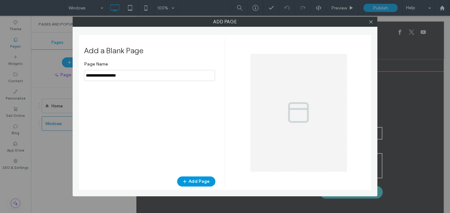
type input "**********"
drag, startPoint x: 196, startPoint y: 181, endPoint x: 147, endPoint y: 183, distance: 49.3
click at [195, 181] on button "Add Page" at bounding box center [196, 182] width 38 height 10
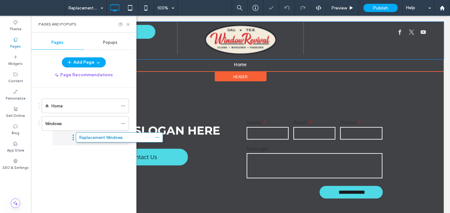
drag, startPoint x: 51, startPoint y: 145, endPoint x: 59, endPoint y: 144, distance: 8.2
drag, startPoint x: 88, startPoint y: 62, endPoint x: 90, endPoint y: 68, distance: 6.6
click at [88, 62] on button "Add Page" at bounding box center [84, 62] width 44 height 10
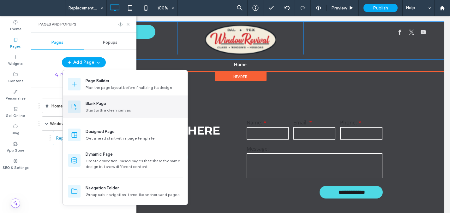
click at [105, 116] on div "Blank Page Start with a clean canvas" at bounding box center [125, 107] width 125 height 23
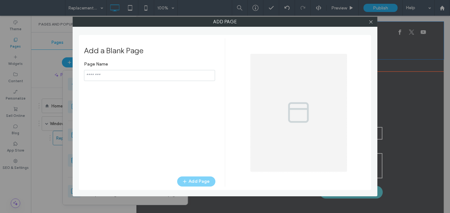
type input "**********"
drag, startPoint x: 143, startPoint y: 78, endPoint x: 80, endPoint y: 71, distance: 63.8
click at [80, 71] on div "Add a Blank Page Page Name Add Page" at bounding box center [225, 112] width 292 height 155
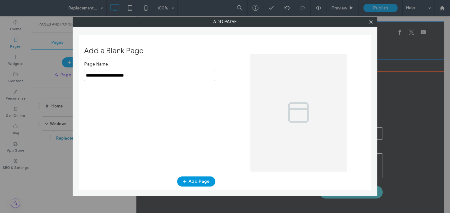
type input "**********"
drag, startPoint x: 208, startPoint y: 185, endPoint x: 202, endPoint y: 183, distance: 6.2
click at [207, 185] on button "Add Page" at bounding box center [196, 182] width 38 height 10
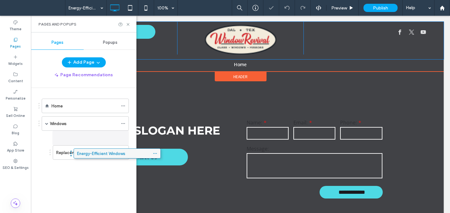
drag, startPoint x: 48, startPoint y: 156, endPoint x: 78, endPoint y: 156, distance: 29.7
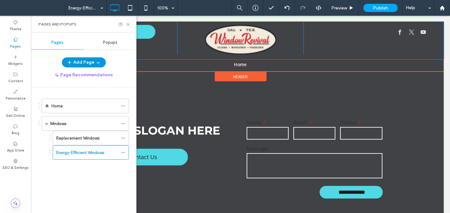
drag, startPoint x: 94, startPoint y: 61, endPoint x: 95, endPoint y: 65, distance: 3.9
click at [94, 63] on span "button" at bounding box center [97, 62] width 6 height 9
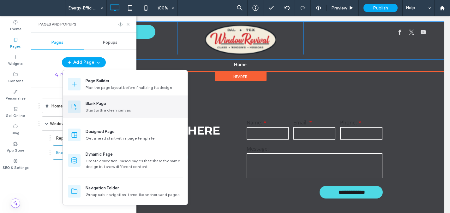
click at [101, 101] on div "Blank Page" at bounding box center [96, 104] width 21 height 6
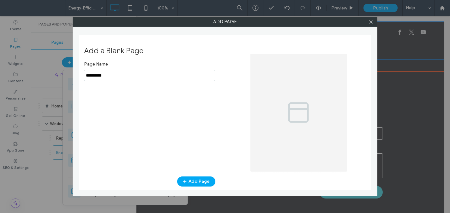
drag, startPoint x: 152, startPoint y: 73, endPoint x: 103, endPoint y: 74, distance: 48.6
click at [104, 75] on input "notEmpty" at bounding box center [149, 75] width 131 height 11
type input "*"
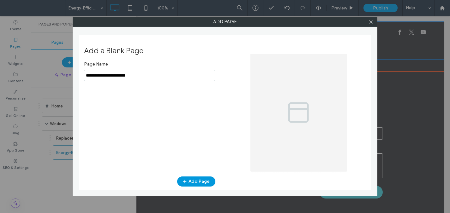
type input "**********"
click at [198, 182] on button "Add Page" at bounding box center [196, 182] width 38 height 10
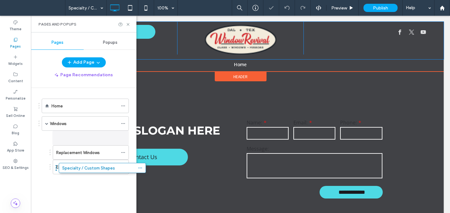
drag, startPoint x: 82, startPoint y: 176, endPoint x: 113, endPoint y: 177, distance: 30.3
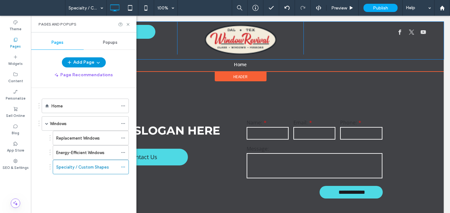
click at [89, 63] on button "Add Page" at bounding box center [84, 62] width 44 height 10
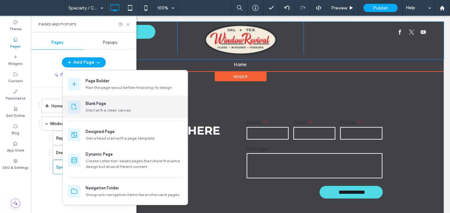
click at [107, 106] on div "Blank Page" at bounding box center [134, 104] width 97 height 6
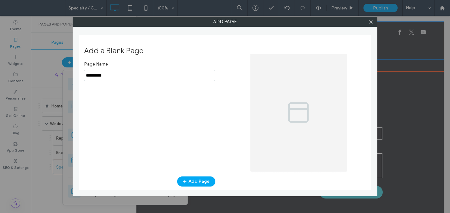
drag, startPoint x: 120, startPoint y: 72, endPoint x: 115, endPoint y: 77, distance: 7.6
click at [115, 77] on input "notEmpty" at bounding box center [149, 75] width 131 height 11
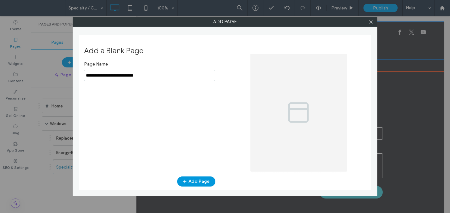
type input "**********"
click at [193, 184] on button "Add Page" at bounding box center [196, 182] width 38 height 10
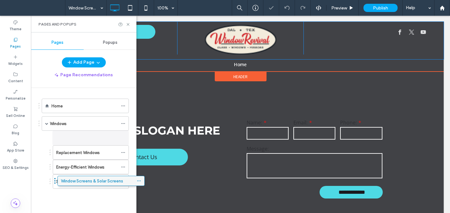
drag, startPoint x: 54, startPoint y: 187, endPoint x: 75, endPoint y: 185, distance: 21.5
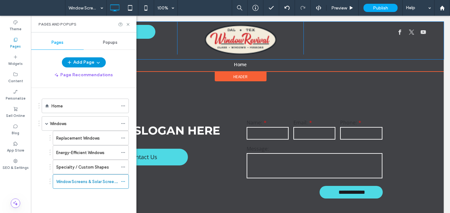
drag, startPoint x: 103, startPoint y: 63, endPoint x: 103, endPoint y: 67, distance: 4.4
click at [103, 63] on button "Add Page" at bounding box center [84, 62] width 44 height 10
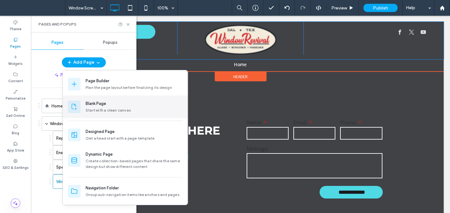
click at [105, 104] on div "Blank Page" at bounding box center [96, 104] width 21 height 6
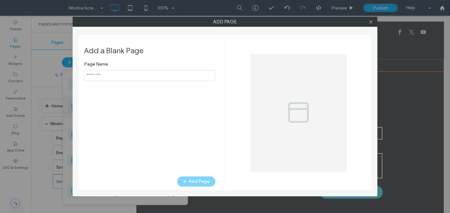
type input "**********"
drag, startPoint x: 102, startPoint y: 77, endPoint x: 81, endPoint y: 75, distance: 21.2
click at [81, 75] on div "Add a Blank Page Page Name Add Page" at bounding box center [225, 112] width 292 height 155
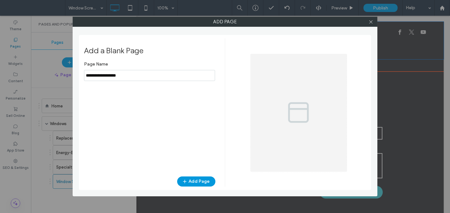
type input "**********"
drag, startPoint x: 202, startPoint y: 184, endPoint x: 146, endPoint y: 174, distance: 56.8
click at [202, 184] on button "Add Page" at bounding box center [196, 182] width 38 height 10
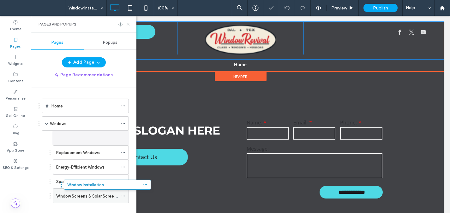
drag, startPoint x: 66, startPoint y: 187, endPoint x: 86, endPoint y: 187, distance: 20.2
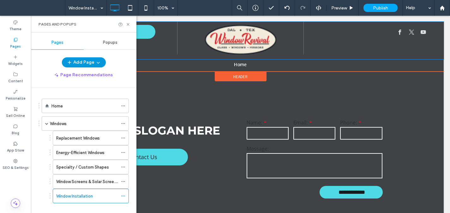
drag, startPoint x: 90, startPoint y: 63, endPoint x: 90, endPoint y: 67, distance: 3.8
click at [90, 63] on button "Add Page" at bounding box center [84, 62] width 44 height 10
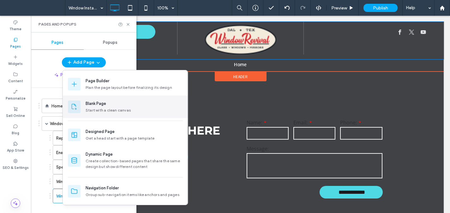
click at [99, 103] on div "Blank Page" at bounding box center [96, 104] width 21 height 6
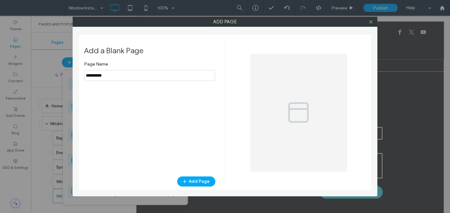
drag, startPoint x: 144, startPoint y: 78, endPoint x: 74, endPoint y: 73, distance: 69.9
click at [74, 73] on div "Add Page Add a Blank Page Page Name Add Page" at bounding box center [225, 107] width 305 height 180
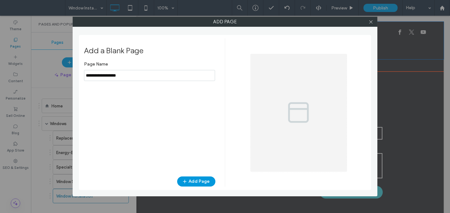
type input "**********"
click at [195, 179] on button "Add Page" at bounding box center [196, 182] width 38 height 10
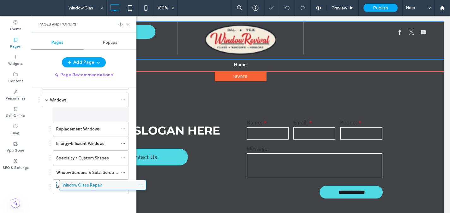
scroll to position [24, 0]
drag, startPoint x: 71, startPoint y: 185, endPoint x: 87, endPoint y: 185, distance: 15.5
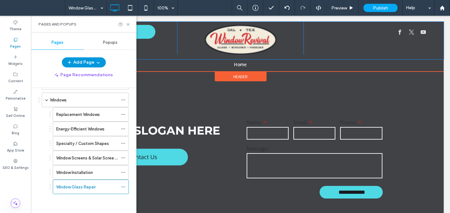
drag, startPoint x: 92, startPoint y: 59, endPoint x: 93, endPoint y: 66, distance: 6.4
click at [92, 59] on button "Add Page" at bounding box center [84, 62] width 44 height 10
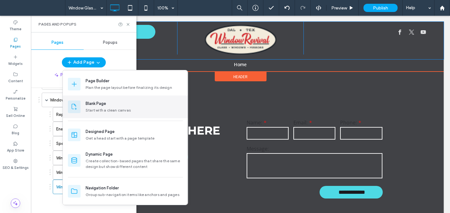
click at [106, 107] on div "Blank Page Start with a clean canvas" at bounding box center [134, 107] width 97 height 13
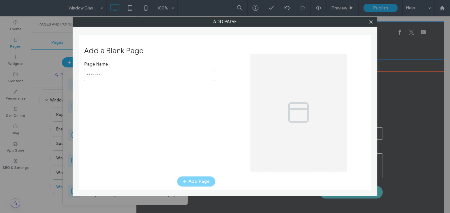
type input "**********"
drag, startPoint x: 119, startPoint y: 78, endPoint x: 84, endPoint y: 74, distance: 35.9
click at [84, 74] on input "notEmpty" at bounding box center [149, 75] width 131 height 11
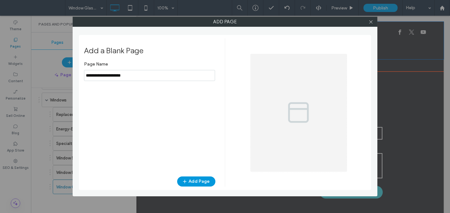
type input "**********"
click at [209, 182] on button "Add Page" at bounding box center [196, 182] width 38 height 10
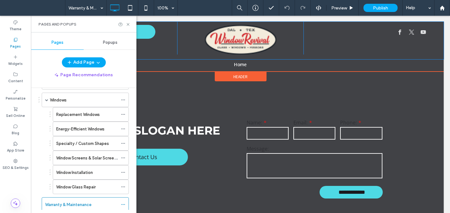
drag, startPoint x: 84, startPoint y: 61, endPoint x: 85, endPoint y: 69, distance: 7.7
click at [85, 62] on button "Add Page" at bounding box center [84, 62] width 44 height 10
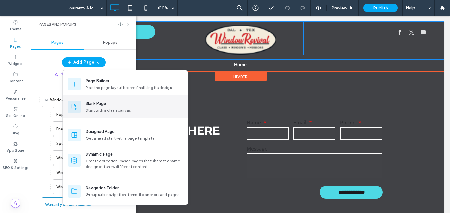
click at [93, 99] on div "Blank Page Start with a clean canvas" at bounding box center [125, 107] width 125 height 23
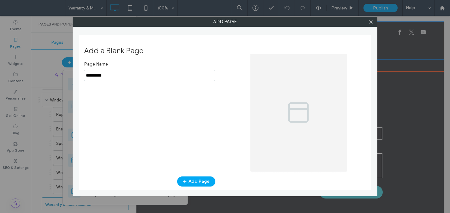
drag, startPoint x: 123, startPoint y: 75, endPoint x: 65, endPoint y: 72, distance: 58.2
click at [68, 72] on div "Add Page Add a Blank Page Page Name Add Page" at bounding box center [225, 106] width 450 height 213
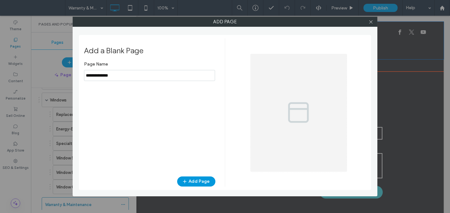
type input "**********"
click at [202, 183] on button "Add Page" at bounding box center [196, 182] width 38 height 10
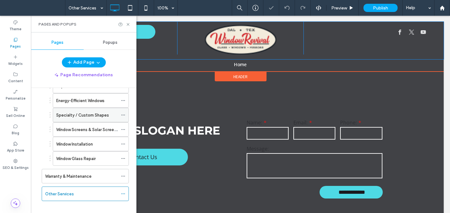
scroll to position [59, 0]
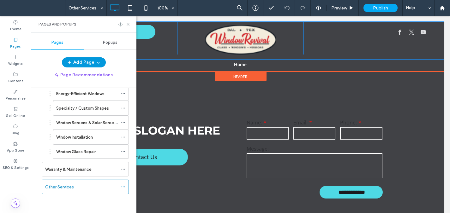
drag, startPoint x: 90, startPoint y: 62, endPoint x: 91, endPoint y: 64, distance: 3.3
click at [90, 62] on button "Add Page" at bounding box center [84, 62] width 44 height 10
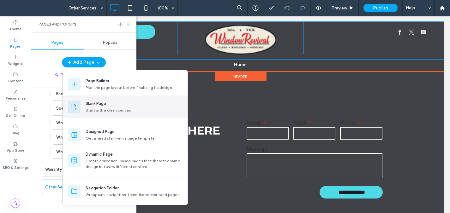
click at [102, 105] on div "Blank Page" at bounding box center [96, 104] width 21 height 6
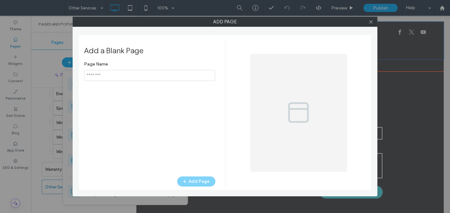
type input "**********"
drag, startPoint x: 124, startPoint y: 75, endPoint x: 82, endPoint y: 70, distance: 42.6
click at [82, 71] on div "Add a Blank Page Page Name Add Page" at bounding box center [225, 112] width 292 height 155
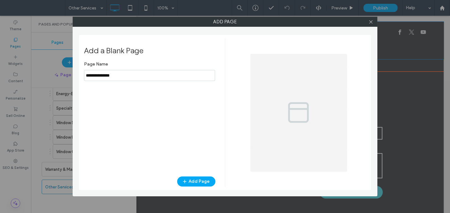
type input "**********"
drag, startPoint x: 202, startPoint y: 175, endPoint x: 199, endPoint y: 177, distance: 3.5
click at [200, 176] on div "Add a Blank Page Page Name Add Page" at bounding box center [154, 112] width 141 height 149
click at [198, 180] on button "Add Page" at bounding box center [196, 182] width 38 height 10
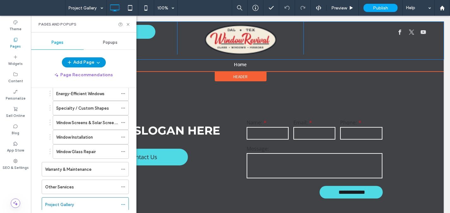
drag, startPoint x: 87, startPoint y: 62, endPoint x: 92, endPoint y: 67, distance: 6.7
click at [87, 63] on button "Add Page" at bounding box center [84, 62] width 44 height 10
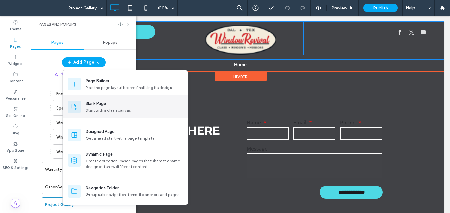
click at [101, 105] on div "Blank Page" at bounding box center [96, 104] width 21 height 6
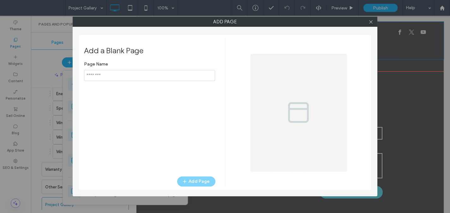
type input "**********"
drag, startPoint x: 109, startPoint y: 76, endPoint x: 77, endPoint y: 75, distance: 31.3
click at [78, 75] on div "Add Page Add a Blank Page Page Name Add Page" at bounding box center [225, 107] width 305 height 180
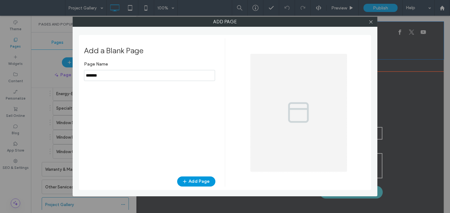
type input "*******"
click at [199, 184] on button "Add Page" at bounding box center [196, 182] width 38 height 10
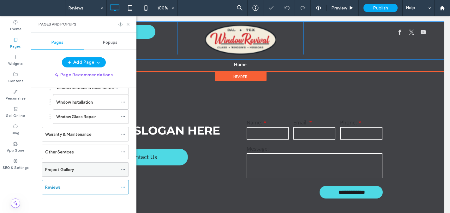
scroll to position [94, 0]
click at [81, 61] on button "Add Page" at bounding box center [84, 62] width 44 height 10
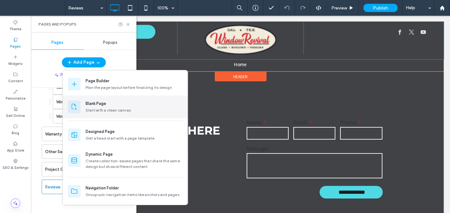
click at [93, 105] on div "Blank Page" at bounding box center [96, 104] width 21 height 6
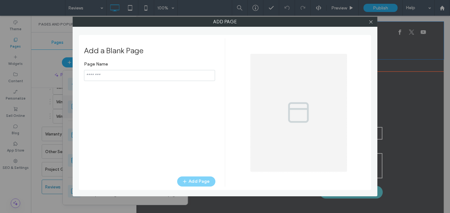
type input "**********"
drag, startPoint x: 120, startPoint y: 78, endPoint x: 86, endPoint y: 75, distance: 34.8
click at [86, 75] on input "notEmpty" at bounding box center [149, 75] width 131 height 11
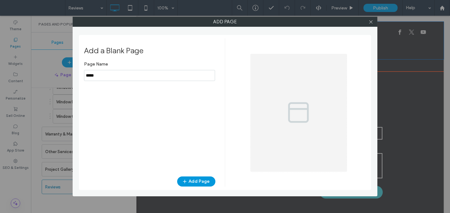
type input "*****"
click at [199, 180] on button "Add Page" at bounding box center [196, 182] width 38 height 10
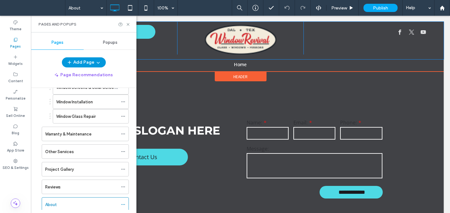
click at [93, 59] on button "Add Page" at bounding box center [84, 62] width 44 height 10
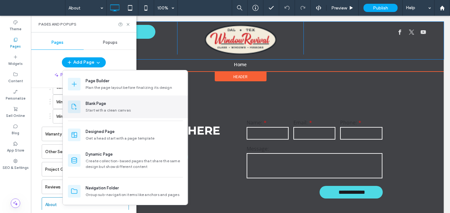
click at [102, 109] on div "Start with a clean canvas" at bounding box center [134, 111] width 97 height 6
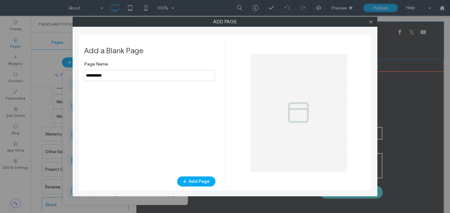
drag, startPoint x: 120, startPoint y: 76, endPoint x: 66, endPoint y: 75, distance: 54.0
click at [66, 75] on div "Add Page Add a Blank Page Page Name Add Page" at bounding box center [225, 106] width 450 height 213
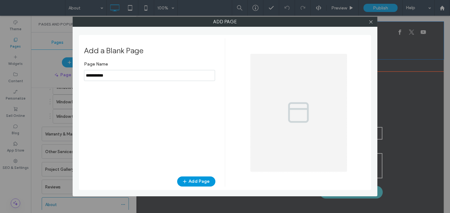
type input "**********"
click at [210, 182] on button "Add Page" at bounding box center [196, 182] width 38 height 10
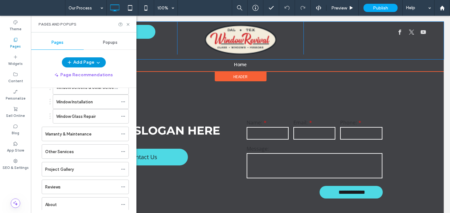
click at [81, 66] on button "Add Page" at bounding box center [84, 62] width 44 height 10
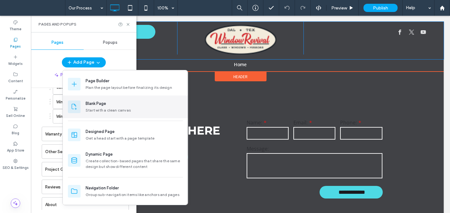
click at [88, 111] on div "Start with a clean canvas" at bounding box center [134, 111] width 97 height 6
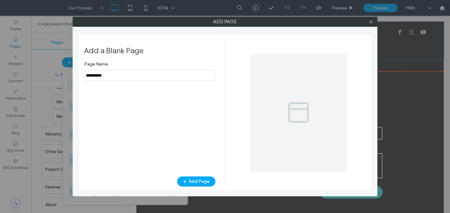
drag, startPoint x: 140, startPoint y: 80, endPoint x: 78, endPoint y: 78, distance: 62.2
click at [78, 78] on div "Add Page Add a Blank Page Page Name Add Page" at bounding box center [225, 107] width 305 height 180
drag, startPoint x: 109, startPoint y: 79, endPoint x: 81, endPoint y: 76, distance: 27.6
click at [81, 76] on div "Add a Blank Page Page Name Add Page" at bounding box center [225, 112] width 292 height 155
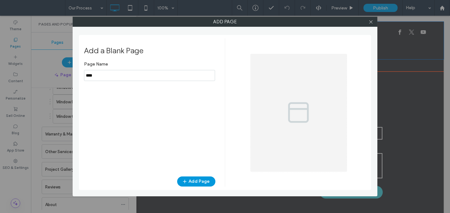
type input "****"
drag, startPoint x: 198, startPoint y: 183, endPoint x: 191, endPoint y: 183, distance: 7.6
click at [199, 183] on button "Add Page" at bounding box center [196, 182] width 38 height 10
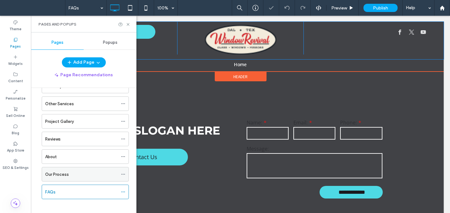
scroll to position [147, 0]
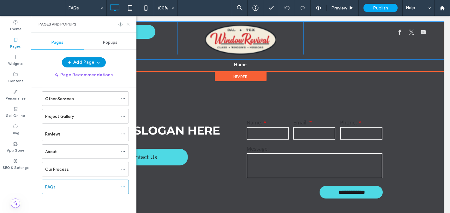
click at [85, 64] on button "Add Page" at bounding box center [84, 62] width 44 height 10
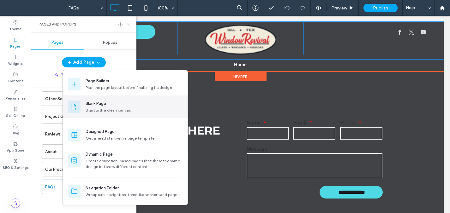
click at [104, 108] on div "Start with a clean canvas" at bounding box center [134, 111] width 97 height 6
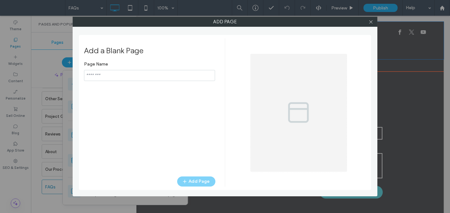
type input "**********"
drag, startPoint x: 139, startPoint y: 78, endPoint x: 87, endPoint y: 75, distance: 52.5
click at [87, 75] on input "notEmpty" at bounding box center [149, 75] width 131 height 11
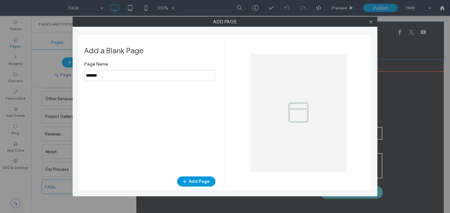
type input "*******"
click at [197, 179] on button "Add Page" at bounding box center [196, 182] width 38 height 10
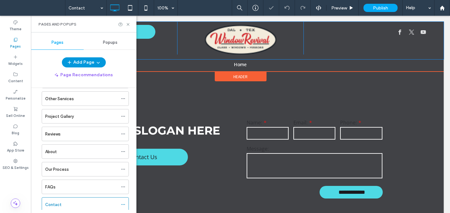
click at [81, 65] on button "Add Page" at bounding box center [84, 62] width 44 height 10
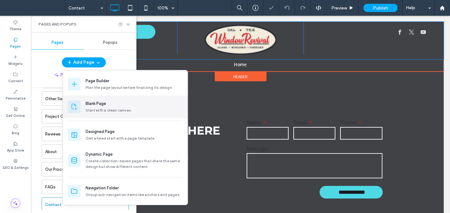
click at [99, 109] on div "Start with a clean canvas" at bounding box center [134, 111] width 97 height 6
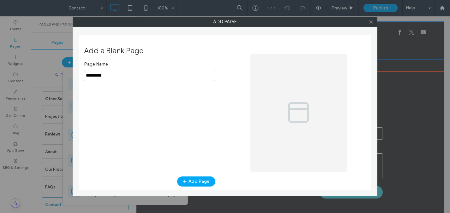
click at [368, 22] on icon at bounding box center [370, 22] width 5 height 5
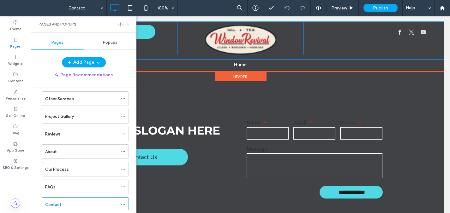
click at [127, 24] on icon at bounding box center [128, 24] width 5 height 5
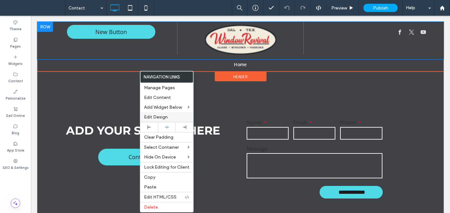
click at [152, 115] on span "Edit Design" at bounding box center [156, 117] width 24 height 5
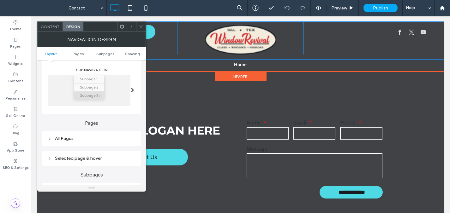
click at [100, 158] on div "Selected page & hover" at bounding box center [91, 158] width 88 height 5
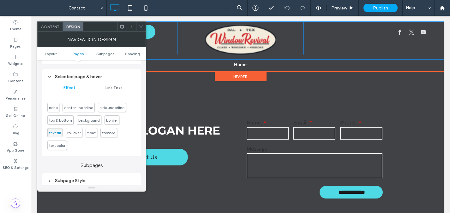
scroll to position [187, 0]
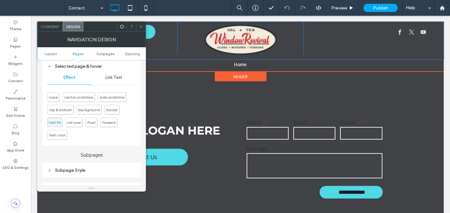
click at [118, 77] on span "Link Text" at bounding box center [113, 77] width 17 height 5
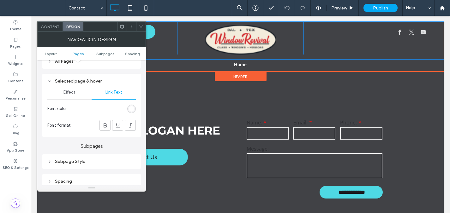
scroll to position [147, 0]
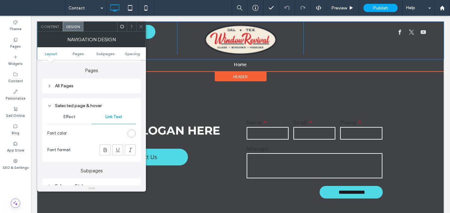
click at [73, 85] on div "All Pages" at bounding box center [91, 85] width 88 height 5
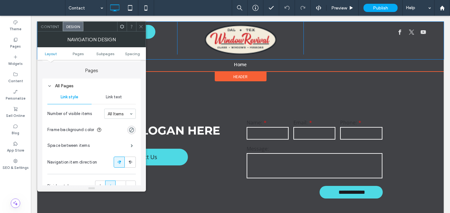
click at [93, 147] on div "Space between items" at bounding box center [91, 146] width 88 height 16
click at [132, 147] on span at bounding box center [132, 145] width 2 height 3
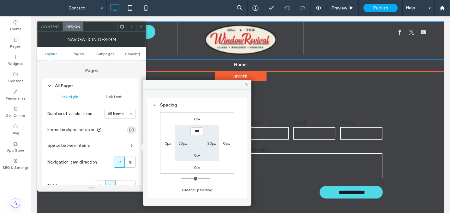
click at [180, 143] on label "30px" at bounding box center [182, 143] width 9 height 5
type input "**"
drag, startPoint x: 177, startPoint y: 146, endPoint x: 194, endPoint y: 145, distance: 17.1
click at [179, 146] on input "****" at bounding box center [182, 143] width 13 height 8
click at [181, 144] on input "****" at bounding box center [182, 143] width 13 height 8
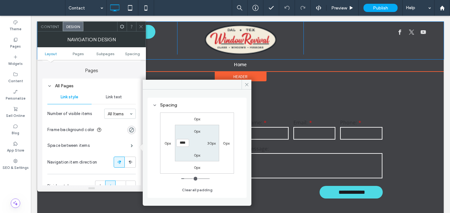
type input "****"
type input "**"
type input "****"
click at [209, 143] on label "30px" at bounding box center [211, 143] width 9 height 5
type input "**"
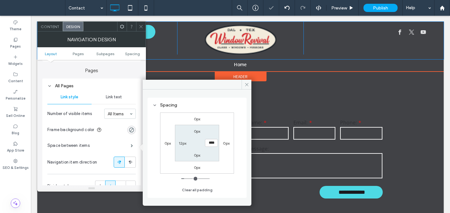
click at [212, 144] on input "****" at bounding box center [211, 143] width 13 height 8
type input "****"
type input "**"
type input "****"
click at [181, 144] on label "12px" at bounding box center [183, 143] width 8 height 5
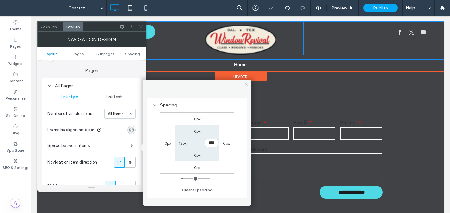
type input "**"
click at [182, 144] on input "****" at bounding box center [182, 143] width 13 height 8
type input "****"
type input "**"
click at [247, 85] on icon at bounding box center [246, 84] width 5 height 5
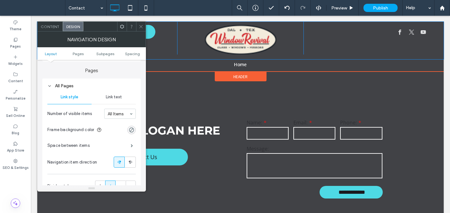
click at [112, 101] on div "Link text" at bounding box center [114, 97] width 44 height 14
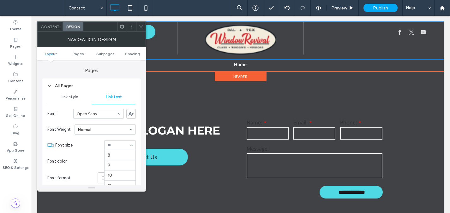
scroll to position [52, 0]
click at [113, 144] on input at bounding box center [118, 145] width 21 height 4
type input "**"
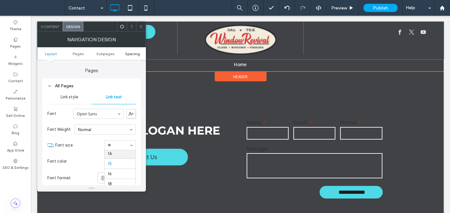
drag, startPoint x: 141, startPoint y: 24, endPoint x: 144, endPoint y: 52, distance: 28.5
click at [141, 24] on icon at bounding box center [141, 26] width 5 height 5
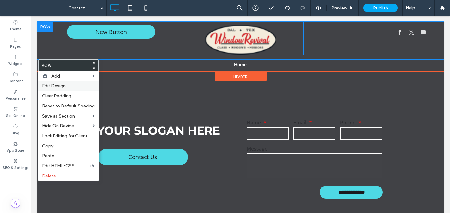
click at [63, 86] on span "Edit Design" at bounding box center [54, 85] width 24 height 5
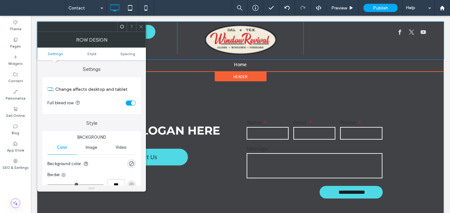
drag, startPoint x: 130, startPoint y: 165, endPoint x: 140, endPoint y: 167, distance: 9.4
click at [130, 165] on div "rgba(0, 0, 0, 0)" at bounding box center [131, 163] width 5 height 5
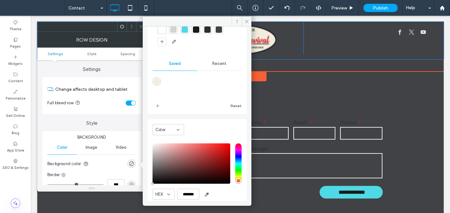
scroll to position [52, 0]
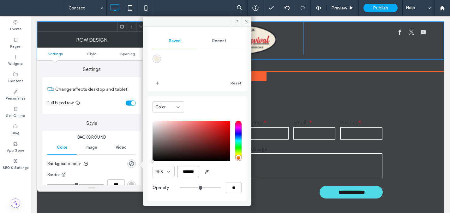
click at [196, 173] on input "*******" at bounding box center [188, 171] width 22 height 11
paste input "******"
type input "*******"
type input "***"
type input "****"
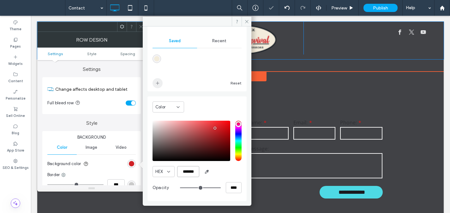
type input "*******"
click at [154, 82] on span "add color" at bounding box center [158, 83] width 10 height 10
click at [244, 22] on span at bounding box center [247, 21] width 10 height 9
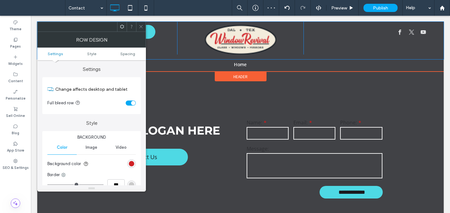
click at [140, 25] on icon at bounding box center [141, 26] width 5 height 5
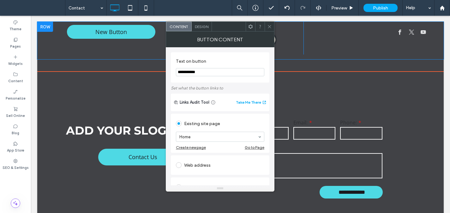
type input "**********"
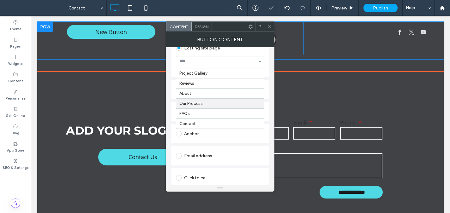
scroll to position [79, 0]
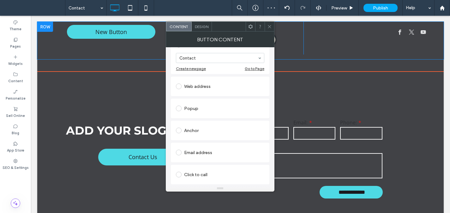
click at [200, 25] on span "Design" at bounding box center [202, 26] width 14 height 5
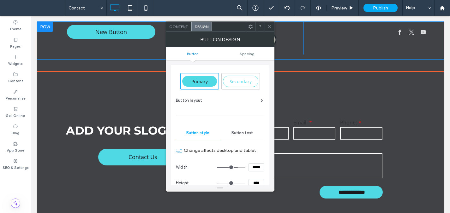
drag, startPoint x: 269, startPoint y: 27, endPoint x: 256, endPoint y: 27, distance: 13.3
click at [268, 26] on icon at bounding box center [269, 26] width 5 height 5
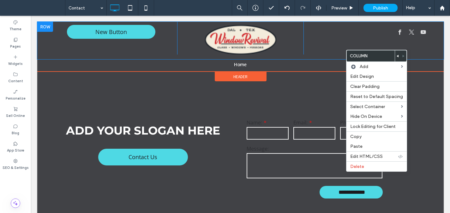
click at [397, 56] on use at bounding box center [398, 56] width 2 height 3
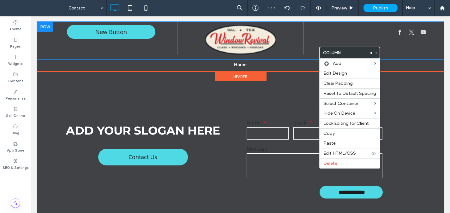
click at [368, 51] on div at bounding box center [371, 52] width 6 height 11
click at [370, 52] on icon at bounding box center [371, 53] width 3 height 3
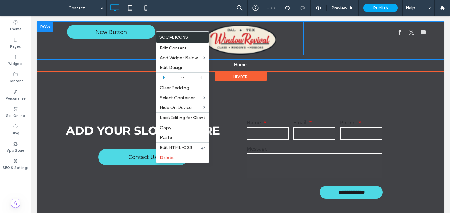
drag, startPoint x: 182, startPoint y: 76, endPoint x: 103, endPoint y: 64, distance: 79.8
click at [182, 76] on icon at bounding box center [183, 78] width 4 height 4
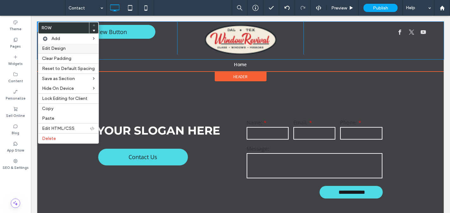
click at [52, 45] on div "Edit Design" at bounding box center [68, 49] width 60 height 10
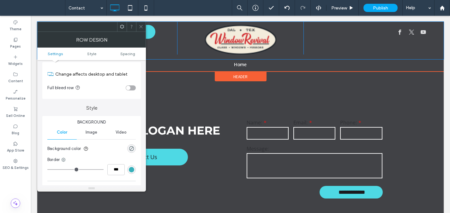
scroll to position [43, 0]
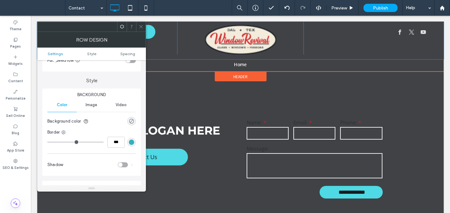
click at [132, 121] on div "rgba(0, 0, 0, 0)" at bounding box center [131, 121] width 5 height 5
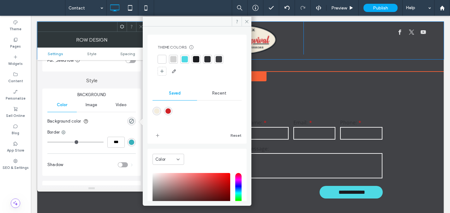
click at [165, 61] on div at bounding box center [162, 59] width 6 height 6
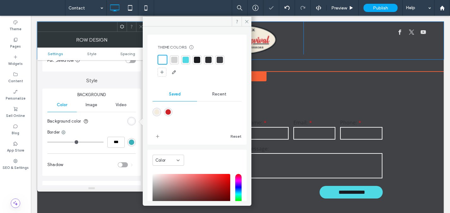
drag, startPoint x: 220, startPoint y: 96, endPoint x: 219, endPoint y: 99, distance: 3.8
click at [220, 96] on span "Recent" at bounding box center [219, 94] width 14 height 5
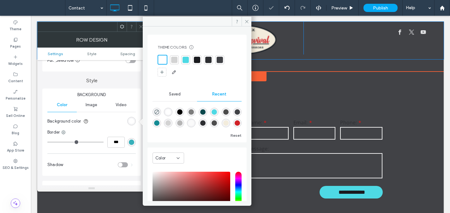
click at [169, 112] on div "rgba(255, 255, 255, 1)" at bounding box center [167, 112] width 5 height 5
type input "*******"
type input "***"
type input "****"
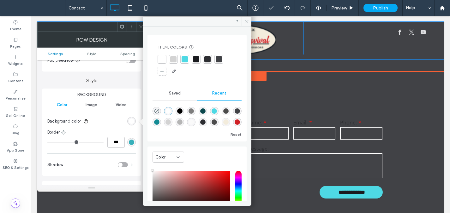
click at [245, 22] on icon at bounding box center [246, 21] width 5 height 5
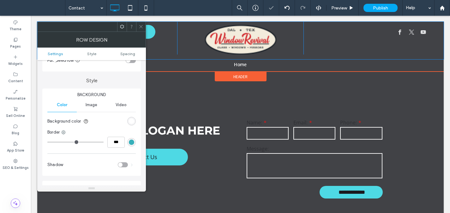
click at [141, 26] on icon at bounding box center [141, 26] width 5 height 5
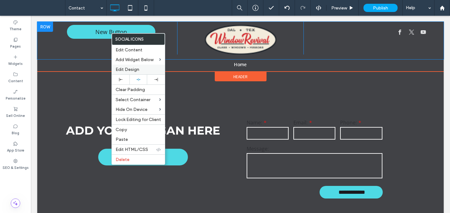
click at [144, 70] on label "Edit Design" at bounding box center [138, 69] width 45 height 5
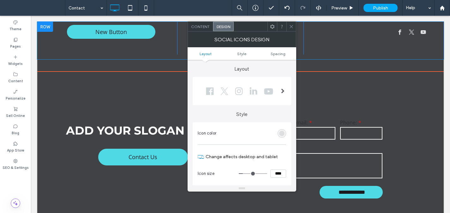
click at [285, 134] on div "rgb(222, 223, 225)" at bounding box center [282, 133] width 9 height 9
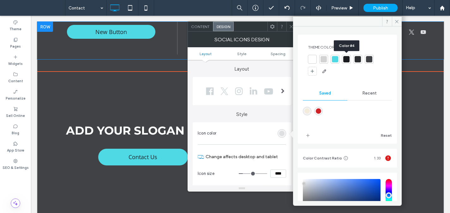
click at [346, 59] on div at bounding box center [346, 59] width 6 height 6
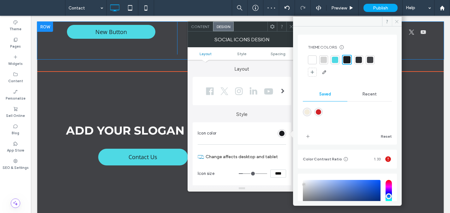
click at [396, 23] on icon at bounding box center [396, 21] width 5 height 5
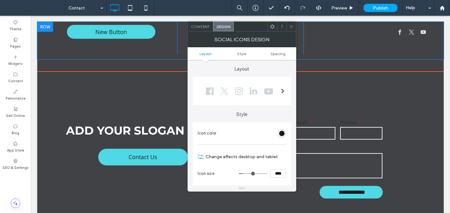
click at [293, 26] on icon at bounding box center [291, 26] width 5 height 5
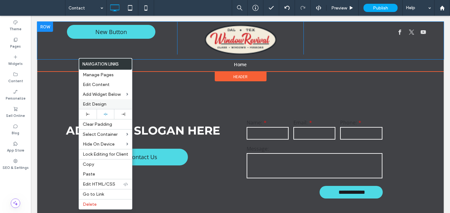
click at [102, 104] on span "Edit Design" at bounding box center [95, 104] width 24 height 5
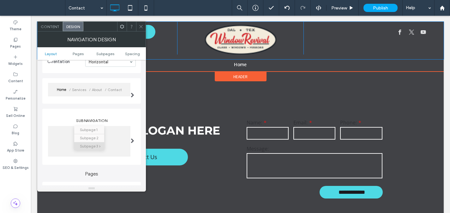
scroll to position [120, 0]
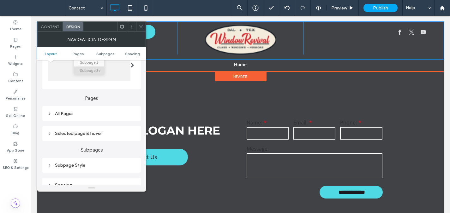
click at [100, 113] on div "All Pages" at bounding box center [91, 113] width 88 height 5
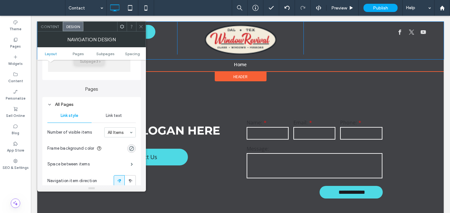
click at [108, 116] on span "Link text" at bounding box center [114, 115] width 16 height 5
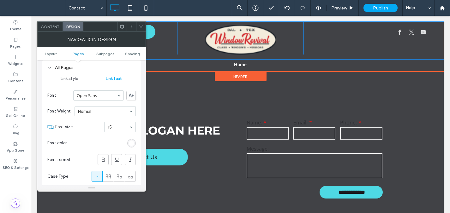
scroll to position [166, 0]
click at [129, 142] on div "rgb(255, 255, 255)" at bounding box center [131, 143] width 9 height 9
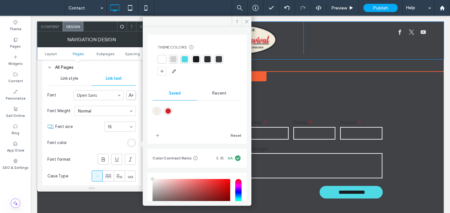
drag, startPoint x: 213, startPoint y: 92, endPoint x: 208, endPoint y: 99, distance: 8.3
click at [212, 92] on span "Recent" at bounding box center [219, 93] width 14 height 5
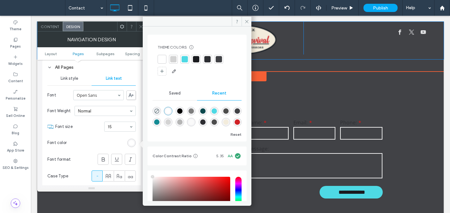
click at [183, 111] on div "rgba(0, 0, 0, 1)" at bounding box center [179, 111] width 5 height 5
type input "*******"
click at [196, 59] on div at bounding box center [196, 59] width 6 height 6
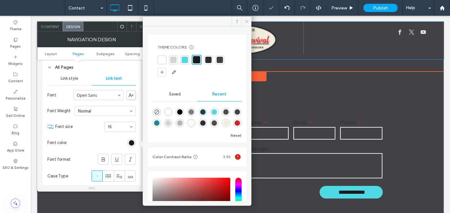
click at [247, 21] on icon at bounding box center [246, 21] width 5 height 5
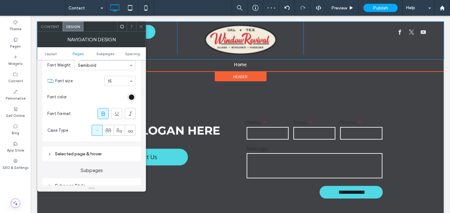
scroll to position [213, 0]
click at [92, 150] on div "Selected page & hover" at bounding box center [91, 153] width 99 height 15
click at [91, 154] on div "Selected page & hover" at bounding box center [91, 153] width 88 height 5
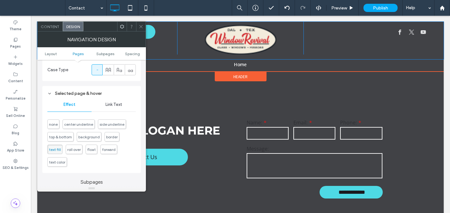
scroll to position [282, 0]
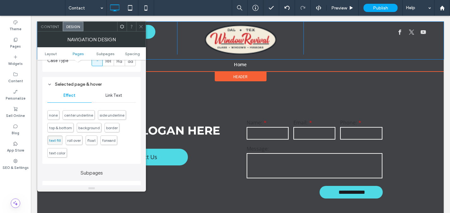
click at [106, 99] on div "Link Text" at bounding box center [114, 96] width 44 height 14
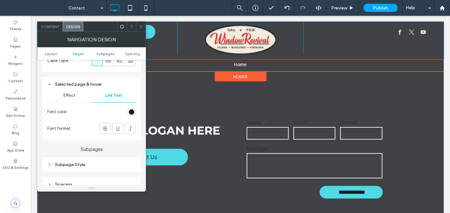
scroll to position [167, 0]
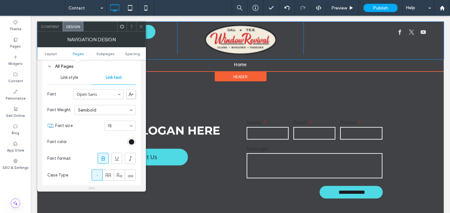
click at [72, 80] on span "Link style" at bounding box center [70, 77] width 18 height 5
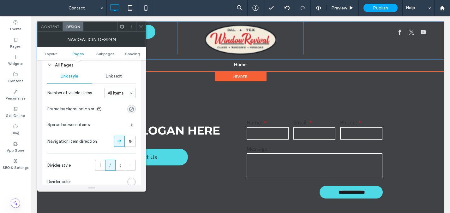
scroll to position [168, 0]
click at [111, 170] on label "/" at bounding box center [110, 165] width 10 height 11
click at [103, 167] on label "|" at bounding box center [100, 165] width 10 height 11
click at [130, 167] on span "·" at bounding box center [130, 166] width 1 height 6
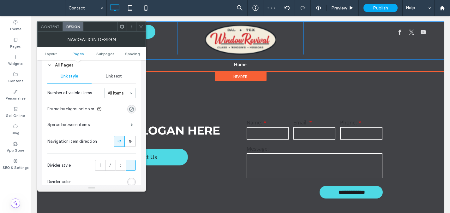
click at [132, 182] on div "rgb(255, 255, 255)" at bounding box center [131, 182] width 5 height 5
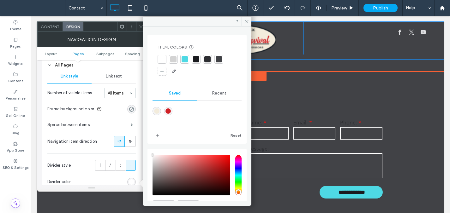
click at [159, 111] on div "rgba(243,236,220,1)" at bounding box center [157, 111] width 9 height 9
type input "*******"
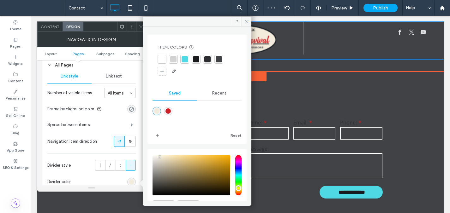
click at [213, 92] on span "Recent" at bounding box center [219, 93] width 14 height 5
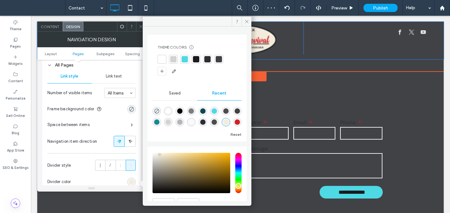
click at [199, 58] on div at bounding box center [196, 59] width 6 height 6
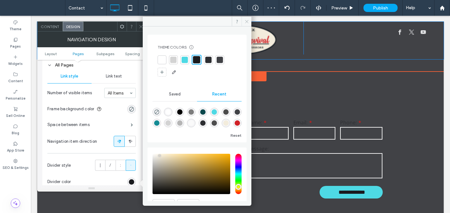
click at [246, 21] on icon at bounding box center [246, 21] width 5 height 5
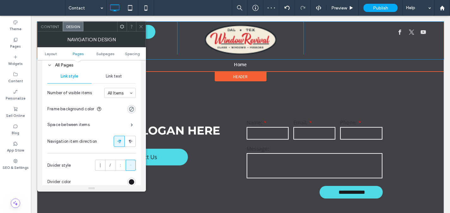
drag, startPoint x: 140, startPoint y: 24, endPoint x: 138, endPoint y: 33, distance: 8.9
click at [140, 24] on span at bounding box center [141, 26] width 5 height 9
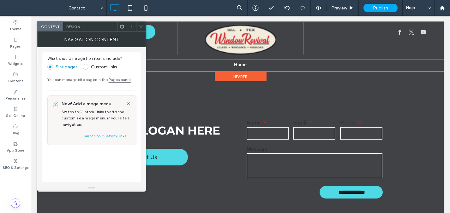
click at [68, 27] on span "Design" at bounding box center [73, 26] width 14 height 5
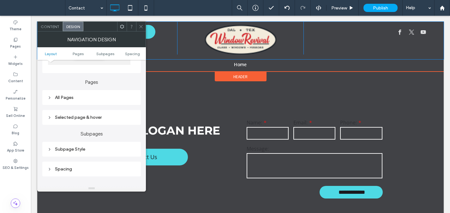
scroll to position [136, 0]
click at [82, 98] on div "All Pages" at bounding box center [91, 97] width 88 height 5
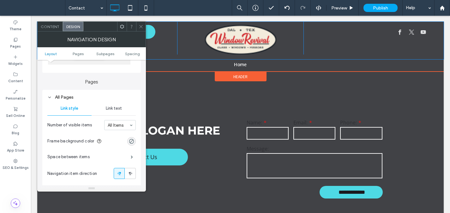
click at [113, 109] on span "Link text" at bounding box center [114, 108] width 16 height 5
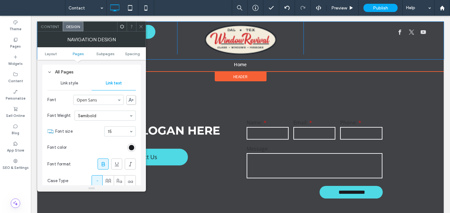
scroll to position [166, 0]
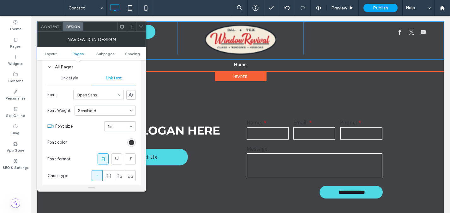
click at [131, 142] on div "rgb(26, 27, 31)" at bounding box center [131, 142] width 5 height 5
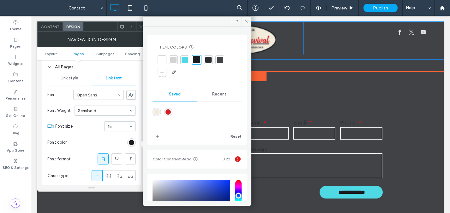
click at [215, 95] on span "Recent" at bounding box center [219, 94] width 14 height 5
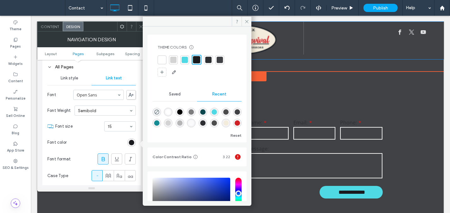
click at [182, 110] on div "rgba(0, 0, 0, 1)" at bounding box center [179, 112] width 5 height 5
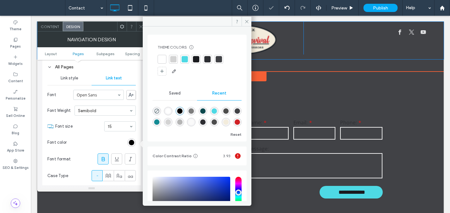
click at [223, 59] on div at bounding box center [218, 59] width 9 height 9
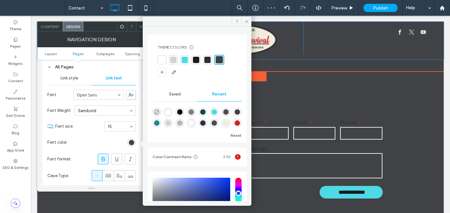
click at [209, 62] on div at bounding box center [207, 60] width 6 height 6
click at [181, 113] on div "rgba(0, 0, 0, 1)" at bounding box center [179, 112] width 5 height 5
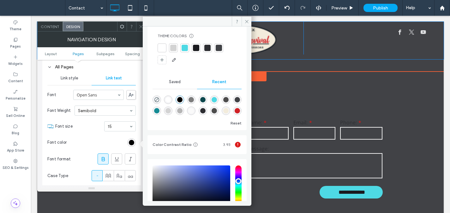
scroll to position [39, 0]
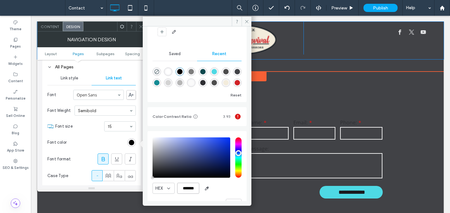
click at [197, 187] on input "*******" at bounding box center [188, 188] width 22 height 11
paste input "******"
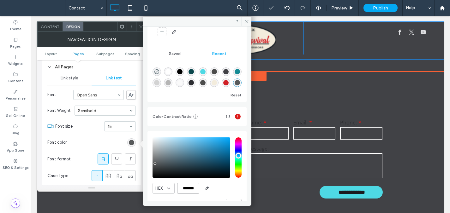
type input "*******"
click at [169, 54] on span "Saved" at bounding box center [175, 53] width 12 height 5
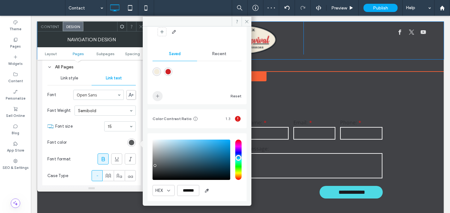
click at [156, 92] on span "add color" at bounding box center [158, 96] width 10 height 10
click at [245, 20] on icon at bounding box center [246, 21] width 5 height 5
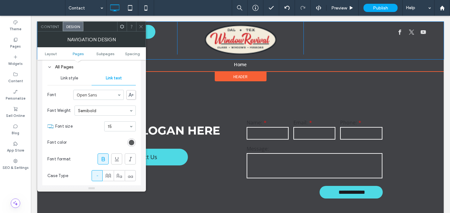
drag, startPoint x: 131, startPoint y: 141, endPoint x: 135, endPoint y: 143, distance: 5.1
click at [131, 141] on div "rgba(88, 90, 91, 1)" at bounding box center [131, 142] width 5 height 5
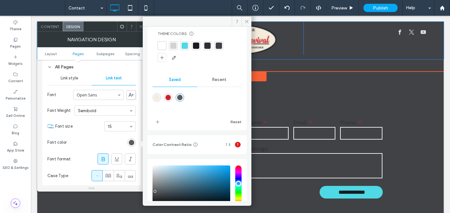
scroll to position [58, 0]
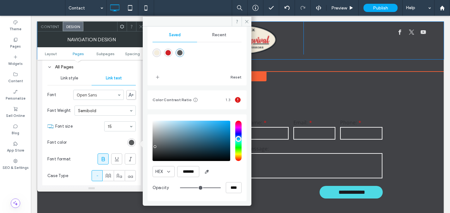
click at [153, 155] on div "saturation and value" at bounding box center [192, 141] width 78 height 40
click at [153, 160] on div "saturation and value" at bounding box center [192, 141] width 78 height 40
type input "*******"
drag, startPoint x: 158, startPoint y: 79, endPoint x: 159, endPoint y: 76, distance: 3.3
click at [158, 78] on icon "add color" at bounding box center [157, 77] width 5 height 5
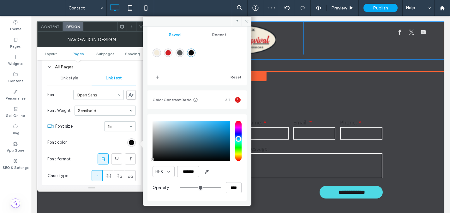
click at [247, 20] on span at bounding box center [247, 21] width 10 height 9
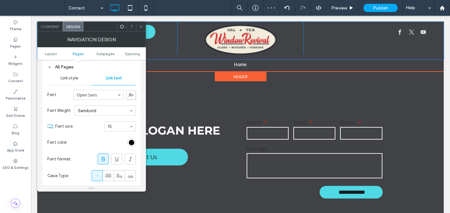
drag, startPoint x: 143, startPoint y: 26, endPoint x: 140, endPoint y: 69, distance: 43.7
click at [143, 26] on icon at bounding box center [141, 26] width 5 height 5
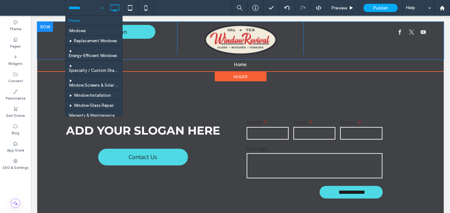
drag, startPoint x: 84, startPoint y: 7, endPoint x: 84, endPoint y: 23, distance: 16.4
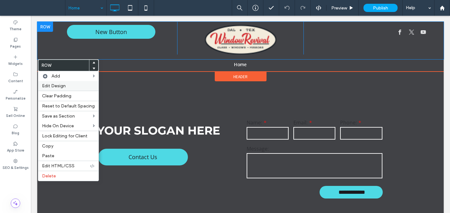
click at [52, 85] on span "Edit Design" at bounding box center [54, 85] width 24 height 5
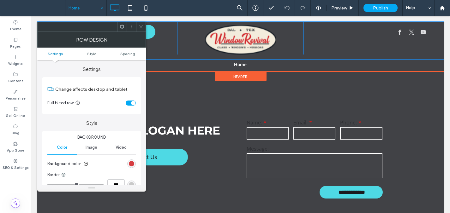
click at [133, 163] on div "rgb(208, 33, 38)" at bounding box center [131, 163] width 5 height 5
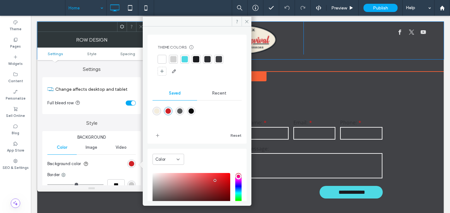
click at [159, 112] on div "rgba(243,236,220,1)" at bounding box center [157, 111] width 9 height 9
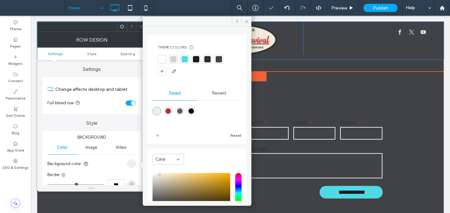
click at [183, 112] on div "rgba(88,90,91,1)" at bounding box center [179, 111] width 5 height 5
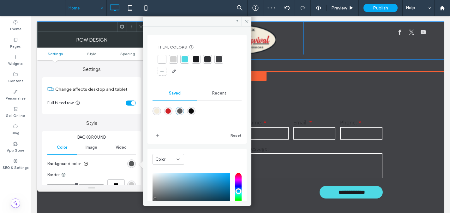
click at [170, 113] on div "rgba(208,33,38,1)" at bounding box center [167, 111] width 5 height 5
type input "*******"
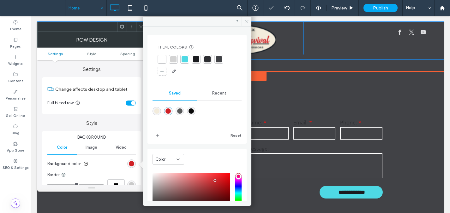
click at [244, 21] on span at bounding box center [247, 21] width 10 height 9
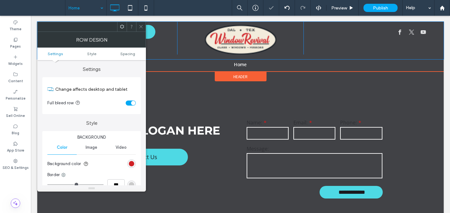
click at [139, 26] on icon at bounding box center [141, 26] width 5 height 5
